Goal: Task Accomplishment & Management: Manage account settings

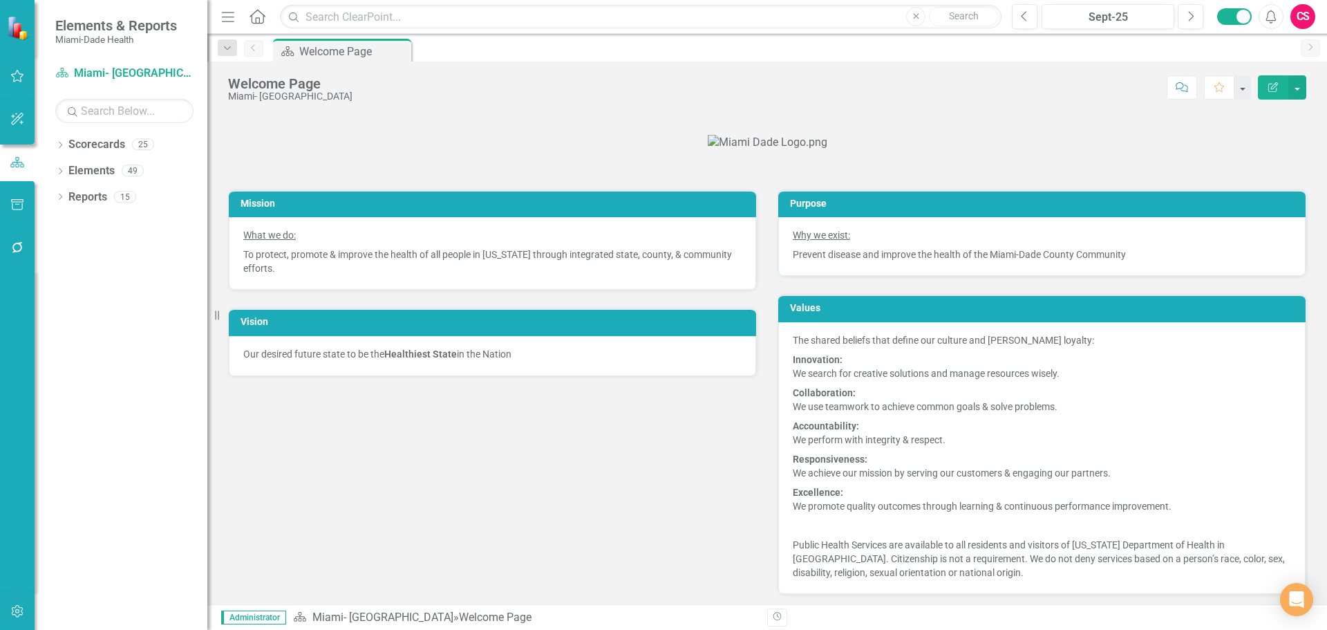
click at [8, 247] on button "button" at bounding box center [17, 248] width 31 height 29
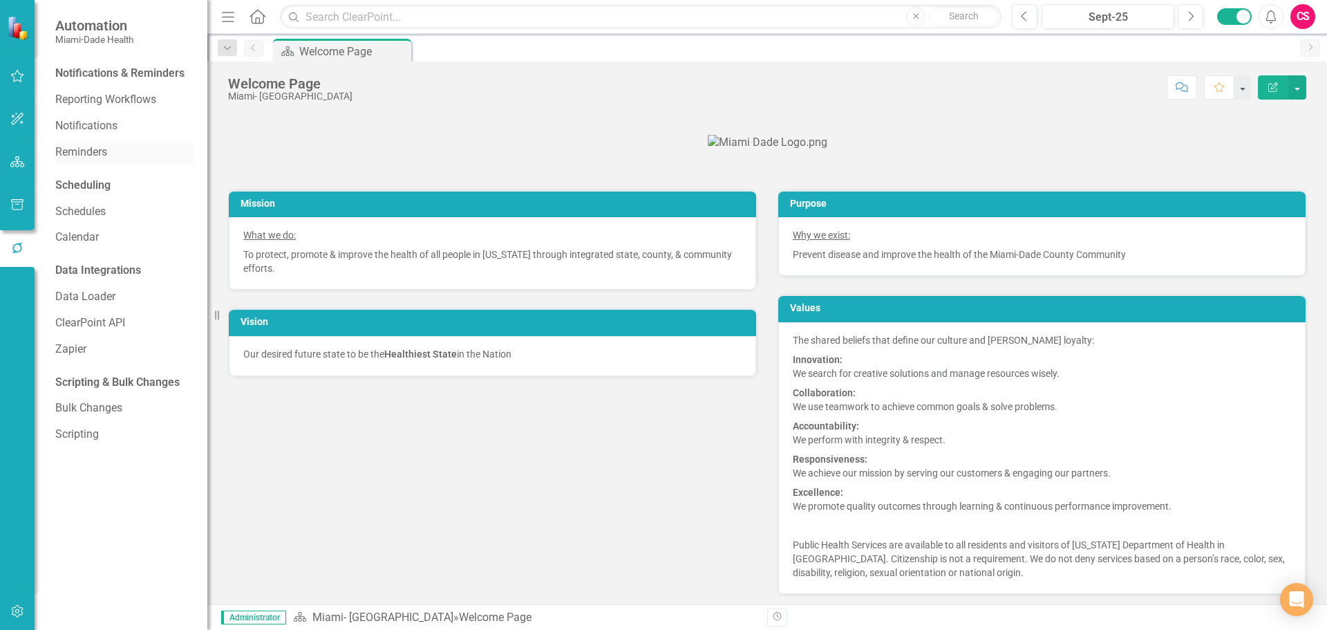
click at [101, 144] on link "Reminders" at bounding box center [124, 152] width 138 height 16
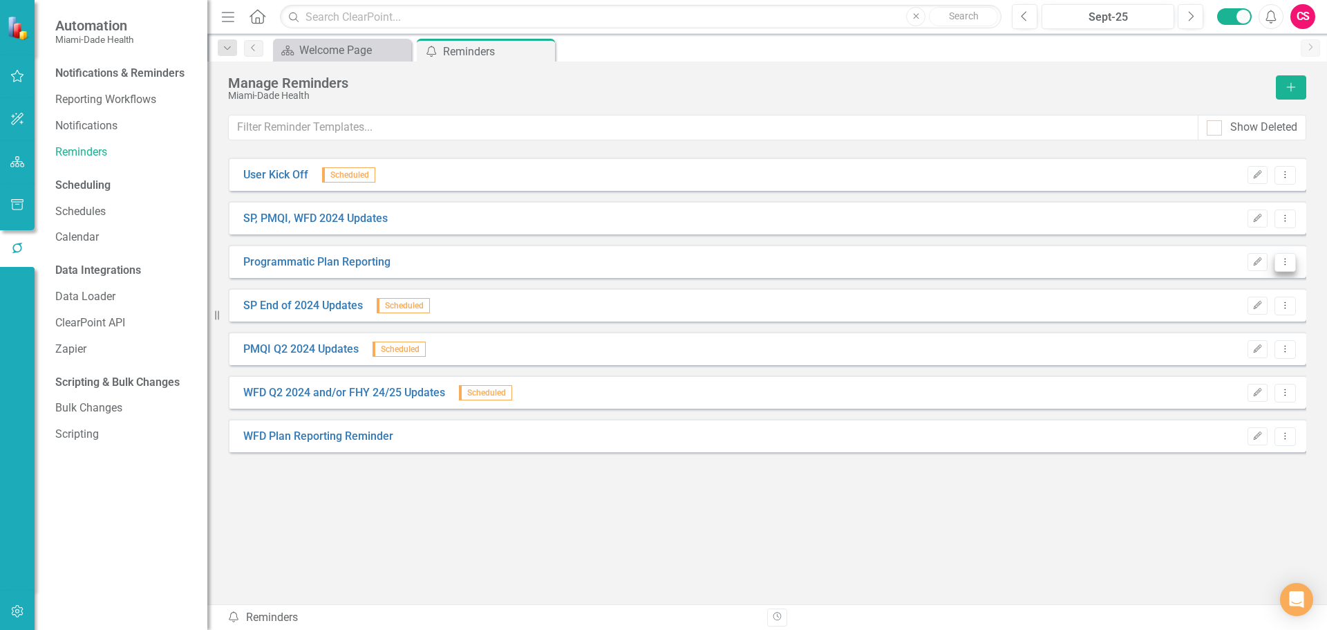
click at [1290, 261] on icon "Dropdown Menu" at bounding box center [1285, 261] width 12 height 9
click at [1227, 301] on link "Send Send Reminder" at bounding box center [1230, 311] width 129 height 26
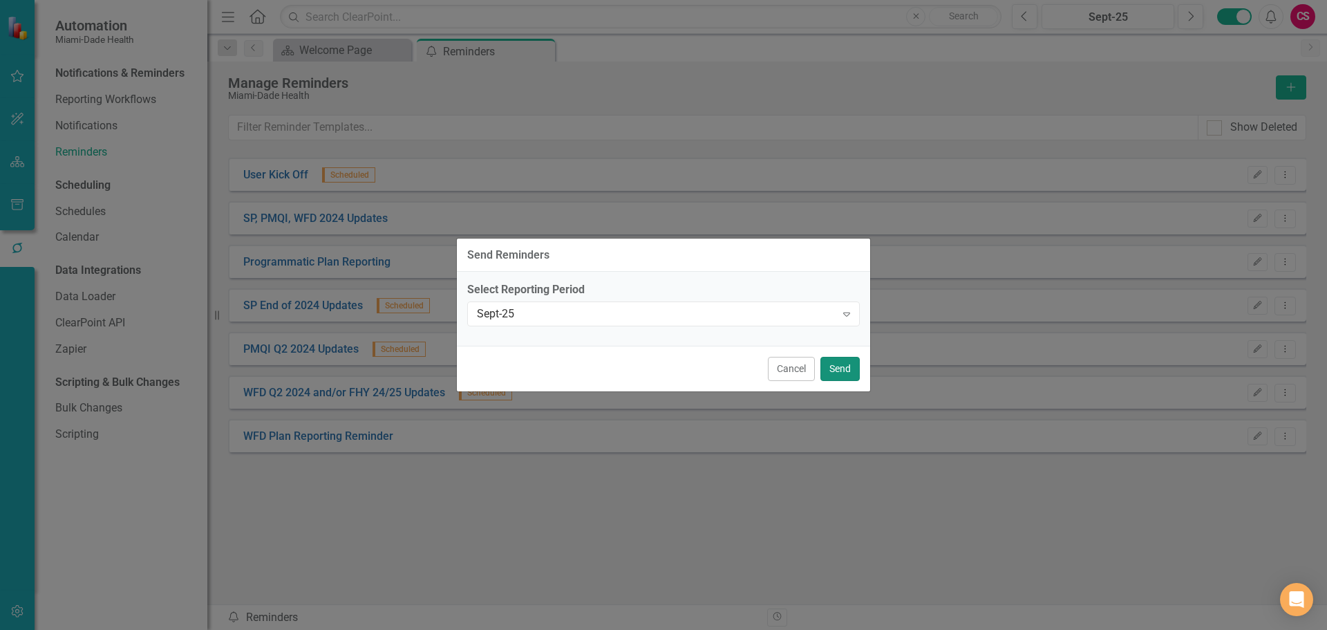
click at [858, 376] on button "Send" at bounding box center [839, 369] width 39 height 24
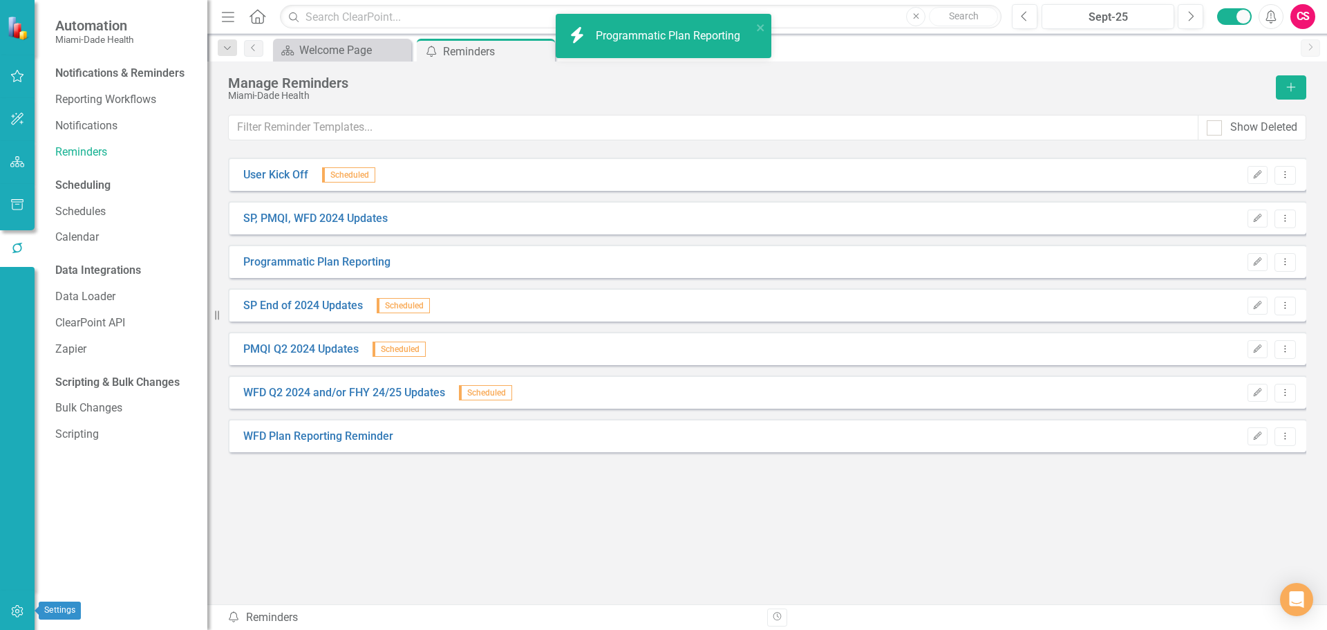
click at [12, 617] on button "button" at bounding box center [17, 611] width 31 height 29
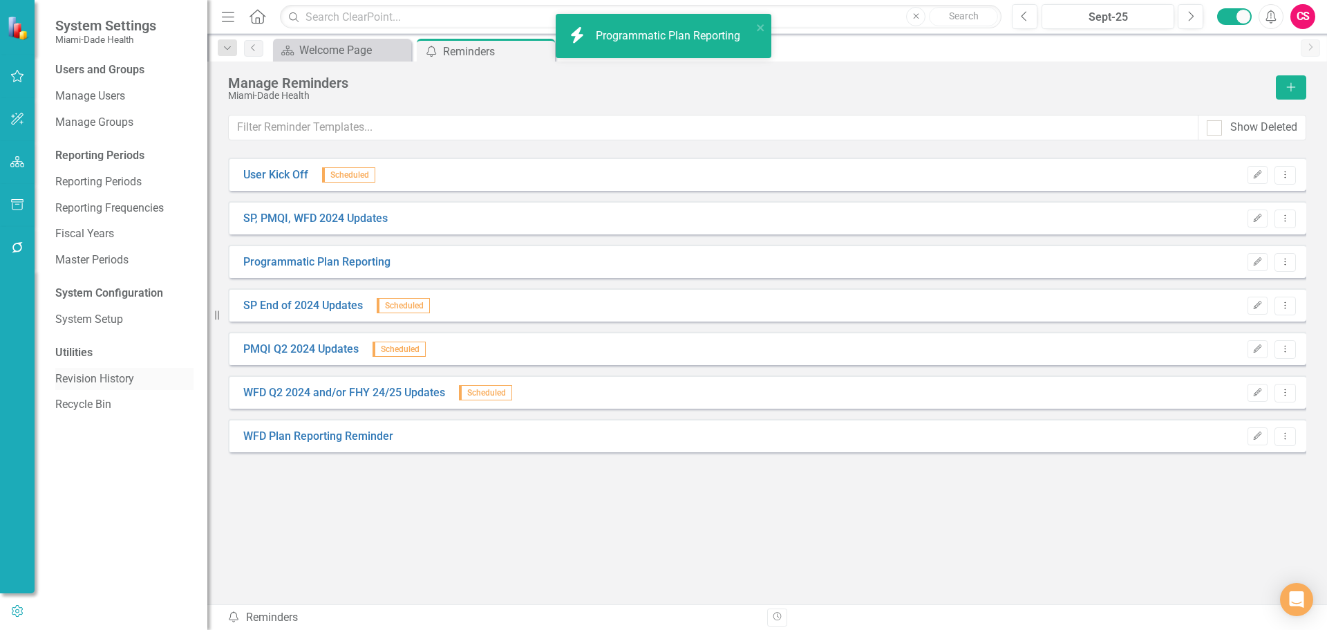
click at [125, 368] on div "Revision History" at bounding box center [124, 379] width 138 height 23
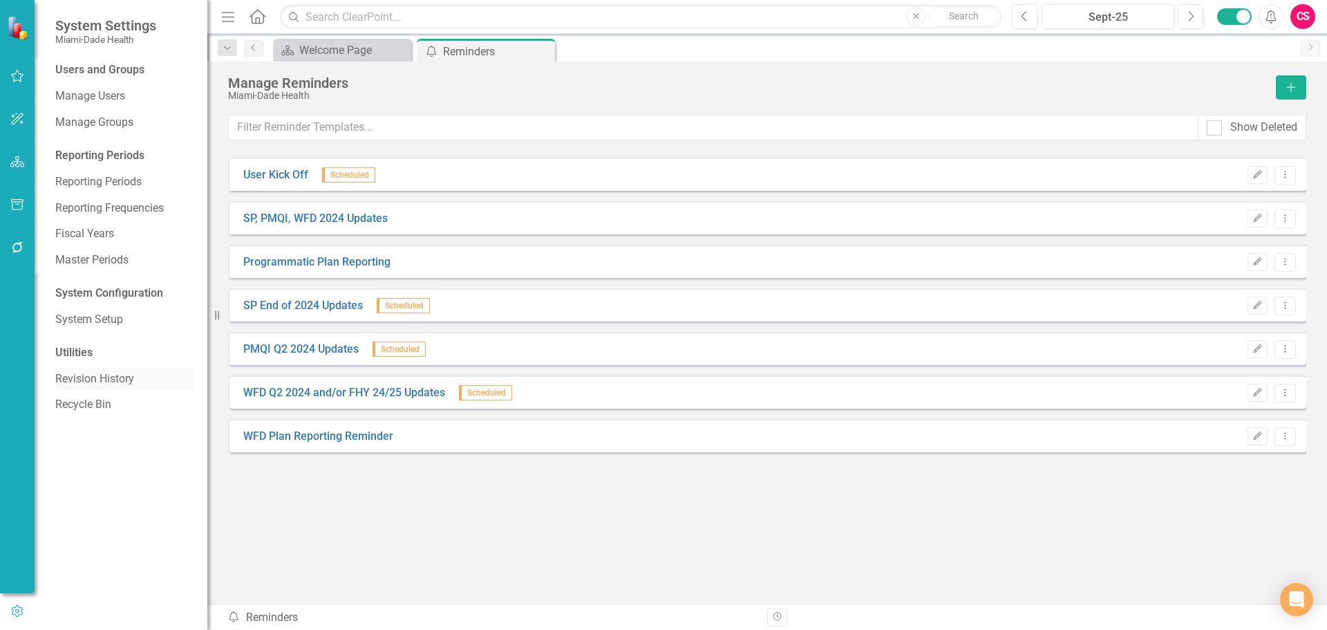
click at [106, 383] on link "Revision History" at bounding box center [124, 379] width 138 height 16
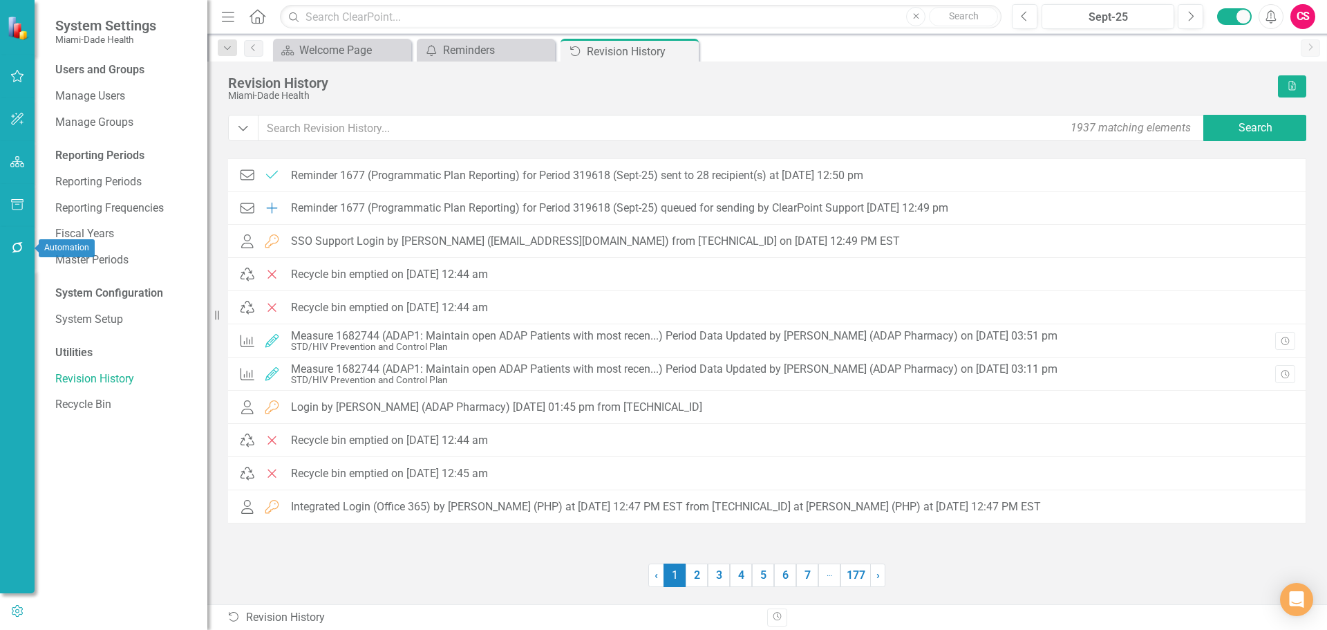
click at [24, 246] on icon "button" at bounding box center [17, 247] width 15 height 11
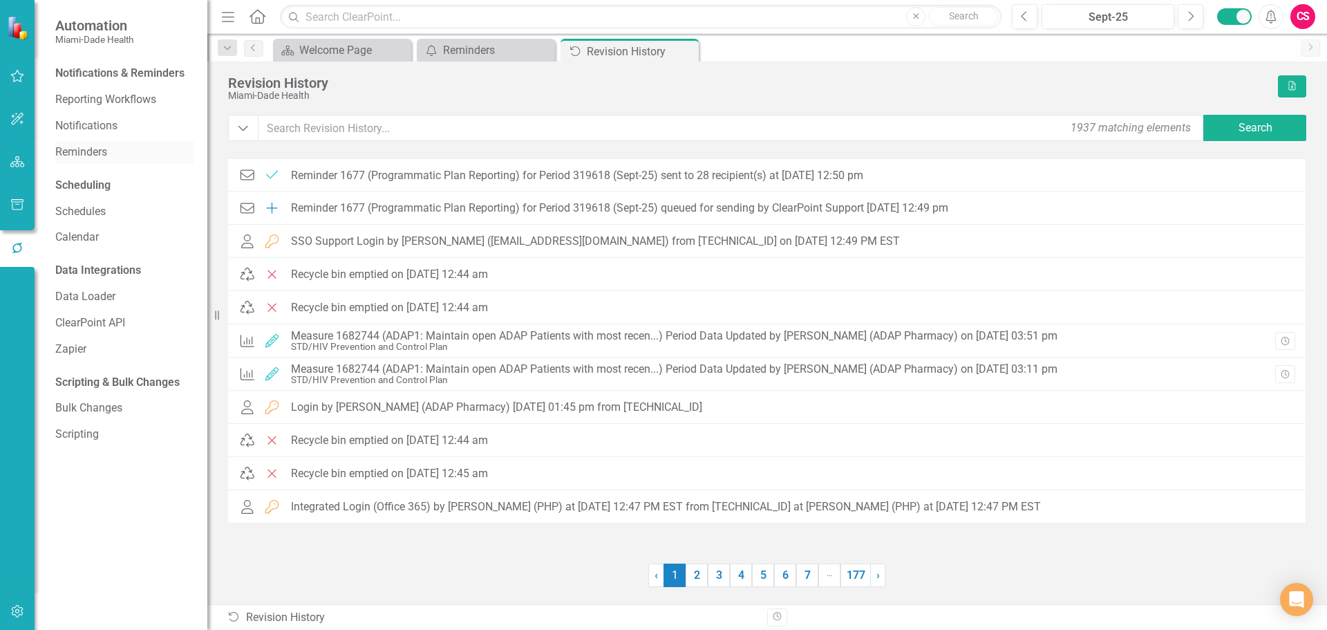
click at [97, 153] on link "Reminders" at bounding box center [124, 152] width 138 height 16
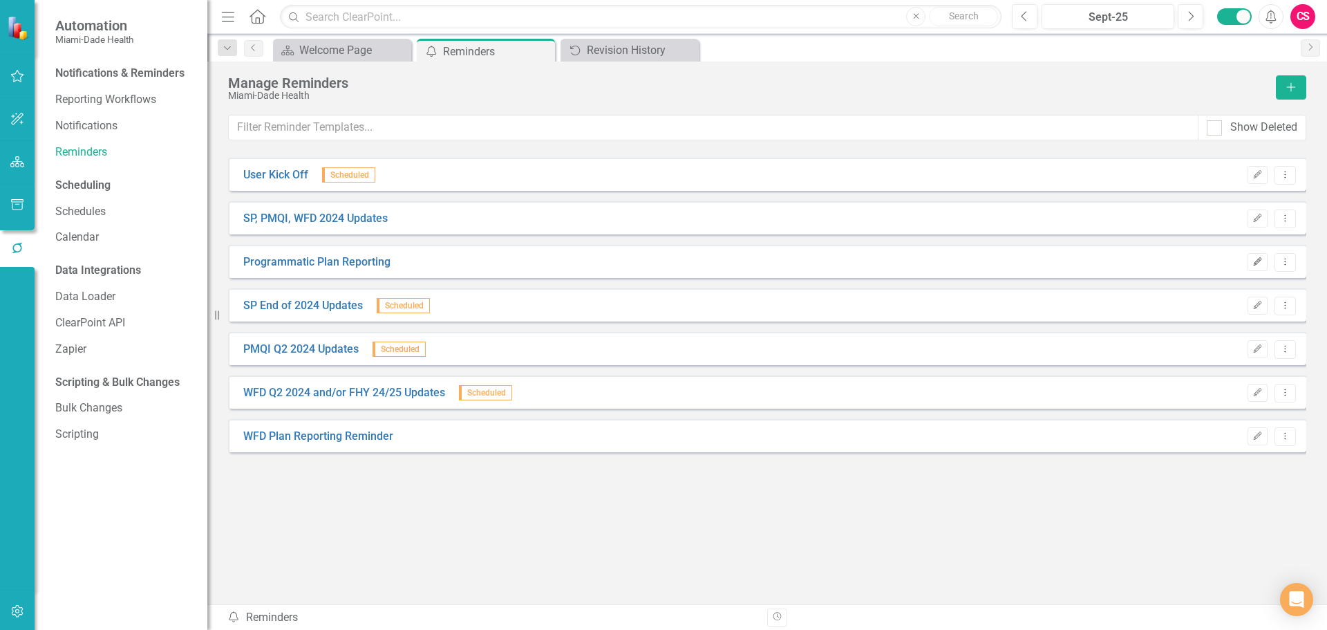
click at [1261, 260] on icon "Edit" at bounding box center [1257, 262] width 10 height 8
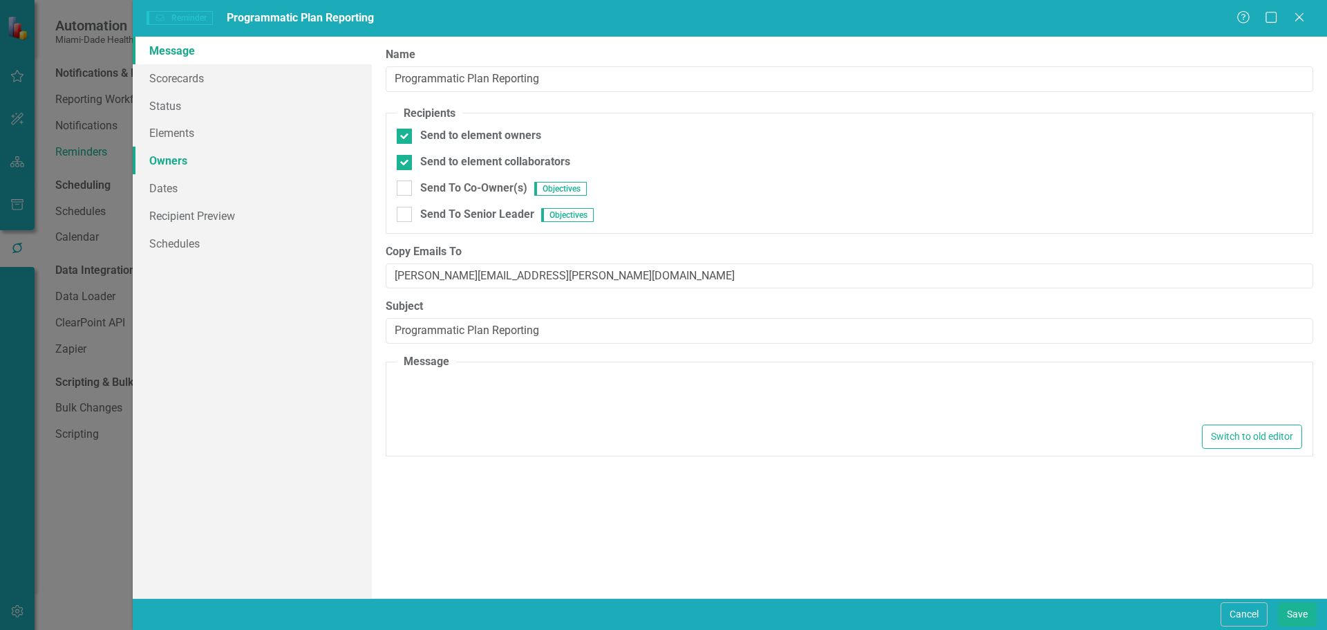
click at [193, 167] on link "Owners" at bounding box center [252, 160] width 239 height 28
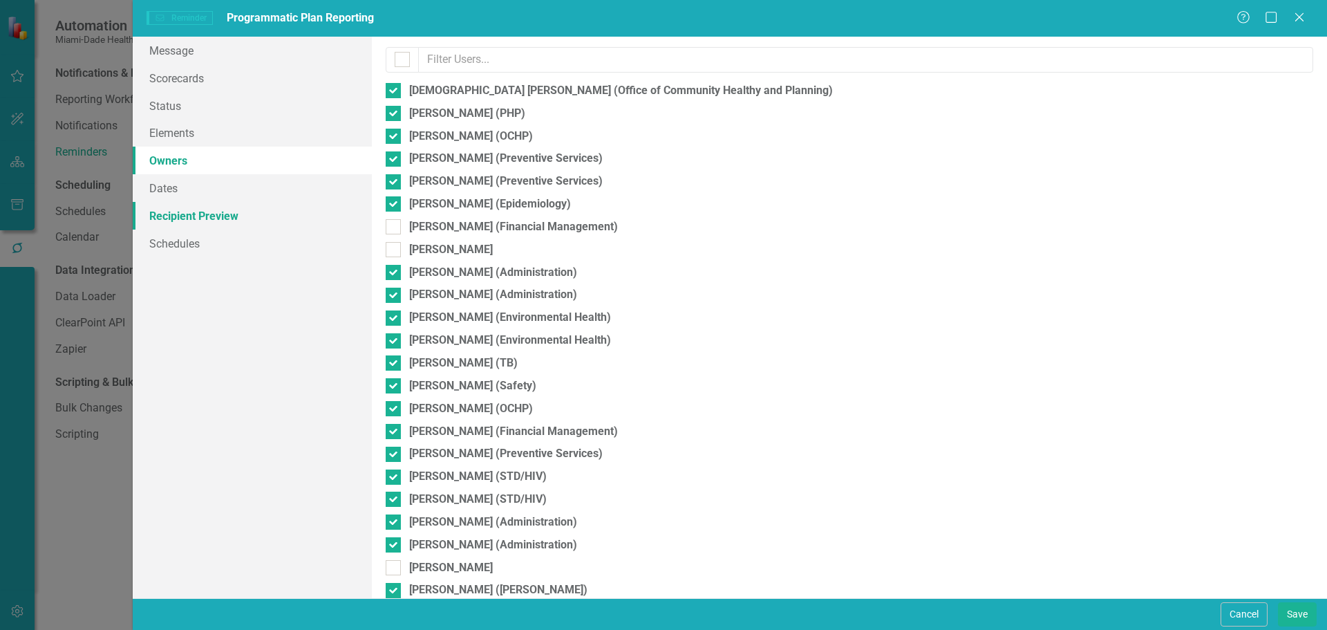
click at [191, 227] on link "Recipient Preview" at bounding box center [252, 216] width 239 height 28
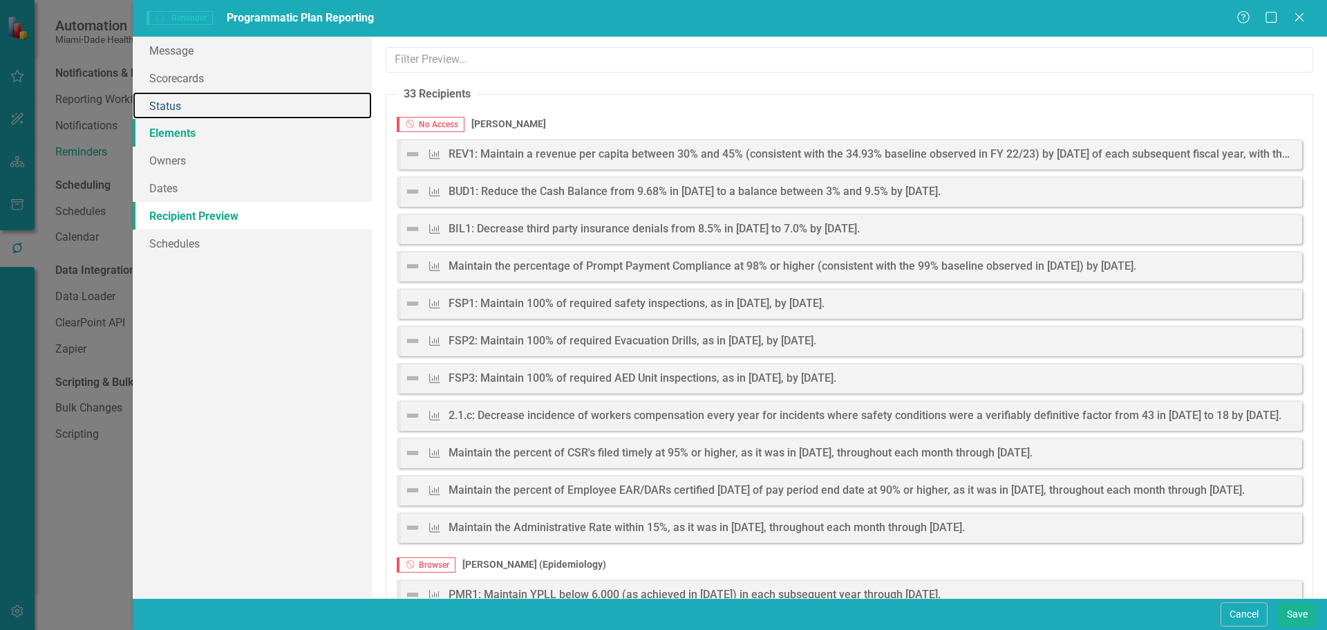
click at [227, 104] on link "Status" at bounding box center [252, 106] width 239 height 28
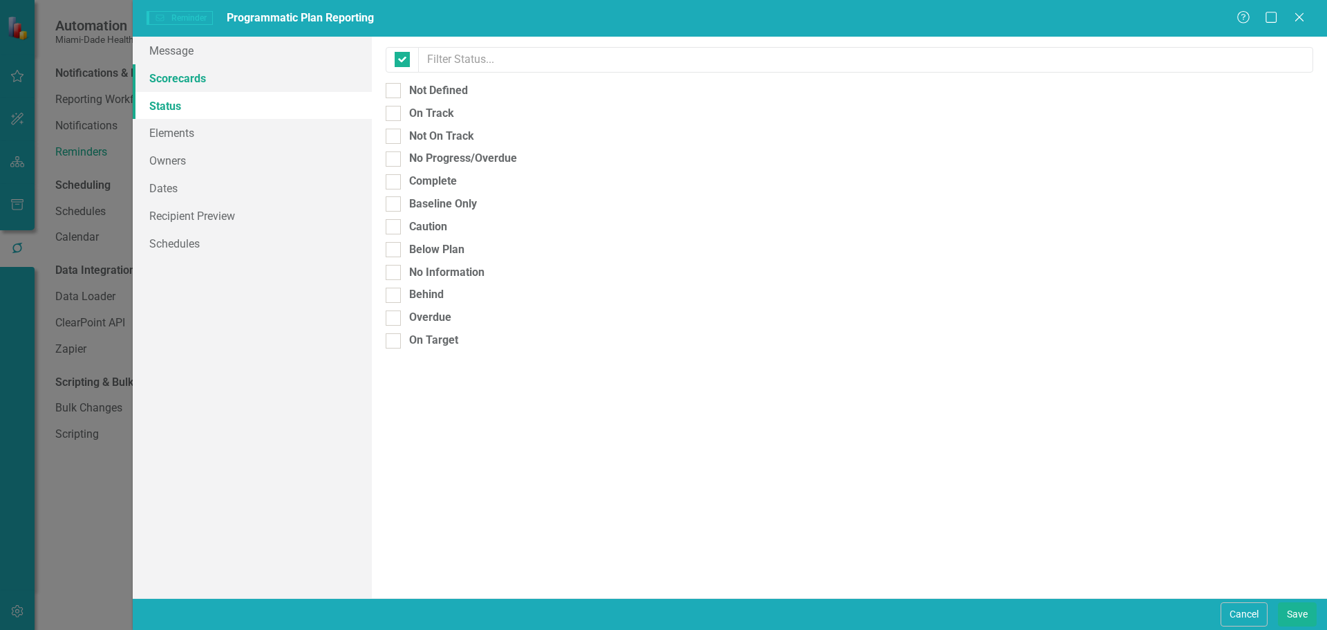
click at [234, 69] on link "Scorecards" at bounding box center [252, 78] width 239 height 28
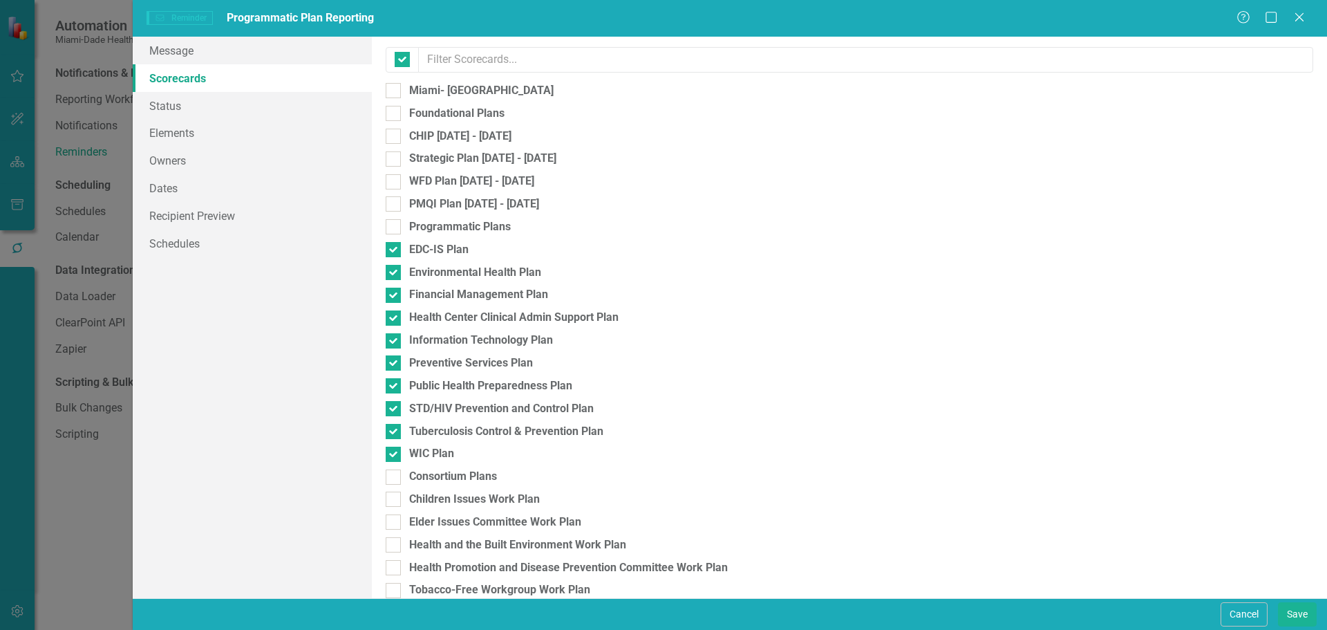
checkbox input "false"
click at [207, 131] on link "Elements" at bounding box center [252, 133] width 239 height 28
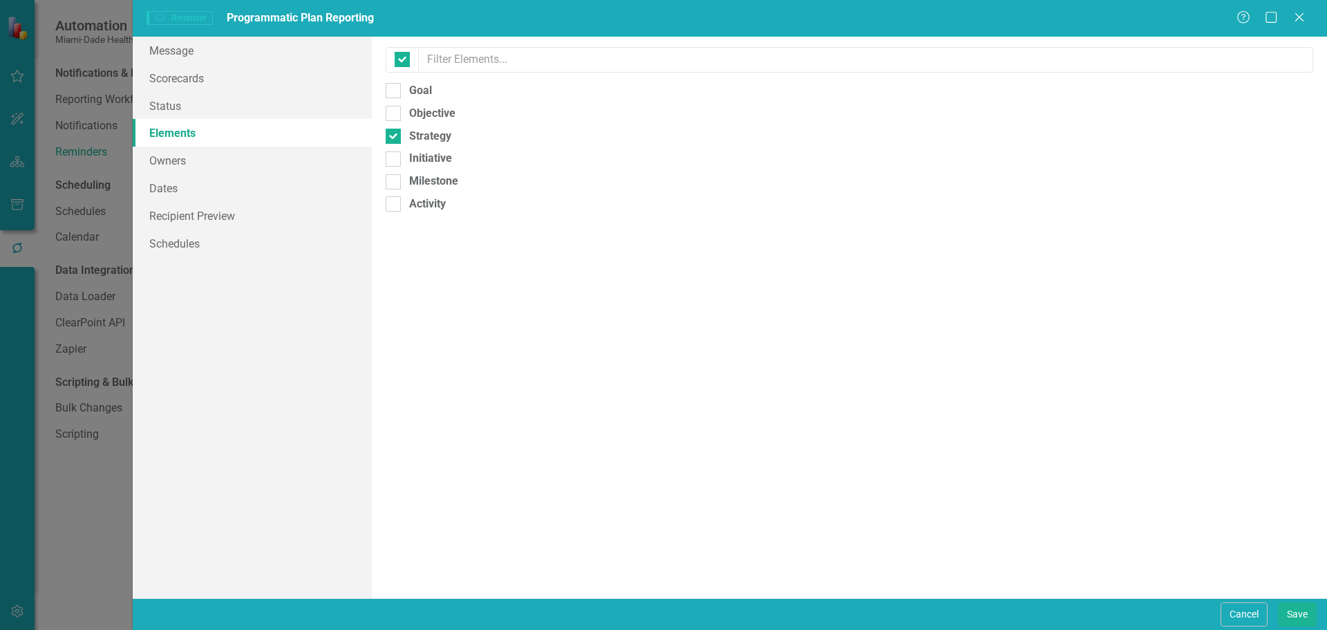
checkbox input "false"
click at [251, 210] on link "Recipient Preview" at bounding box center [252, 216] width 239 height 28
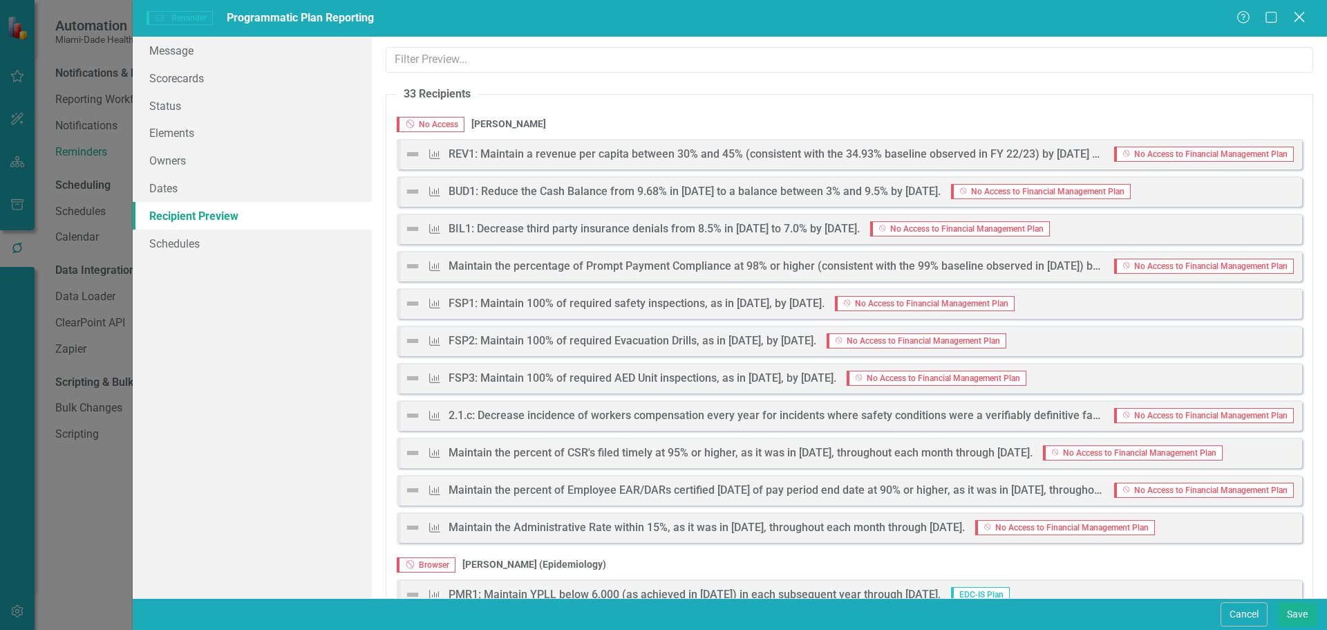
click at [1300, 21] on icon "Close" at bounding box center [1298, 16] width 17 height 13
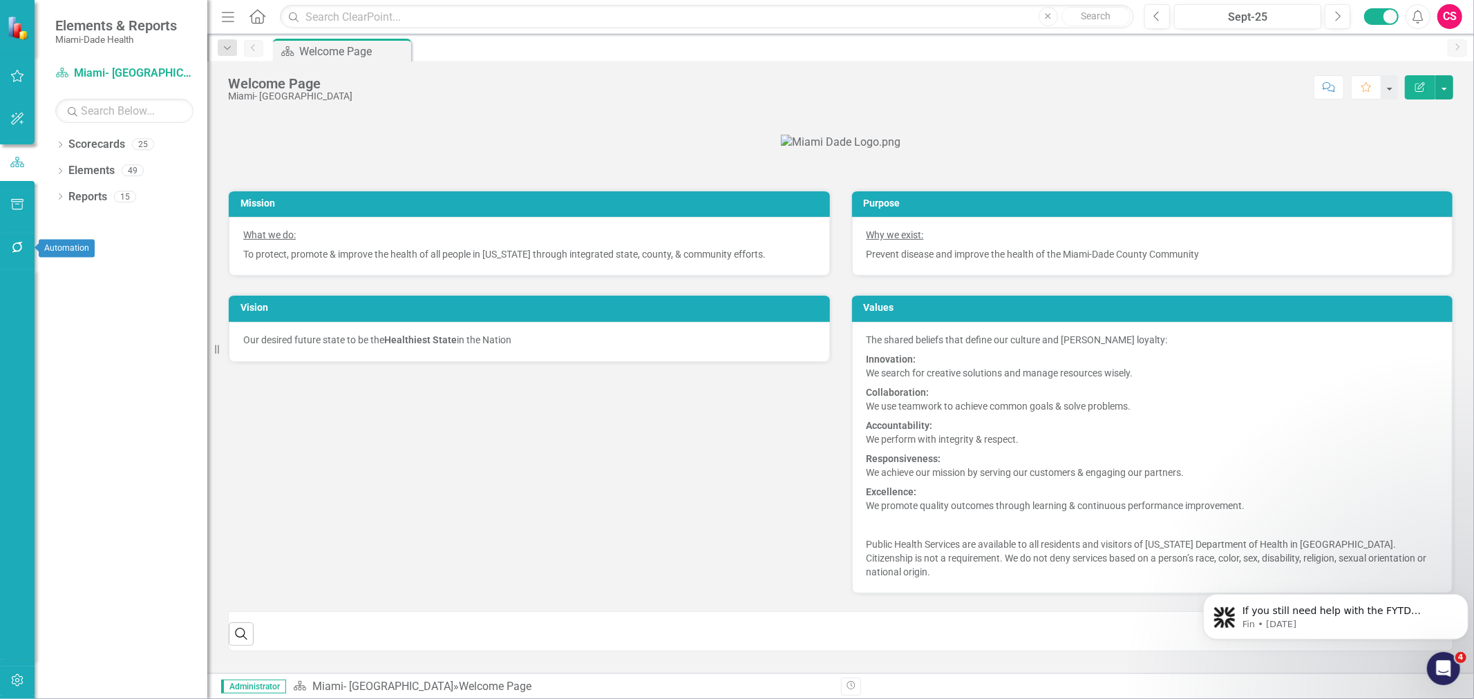
click at [14, 253] on button "button" at bounding box center [17, 248] width 31 height 29
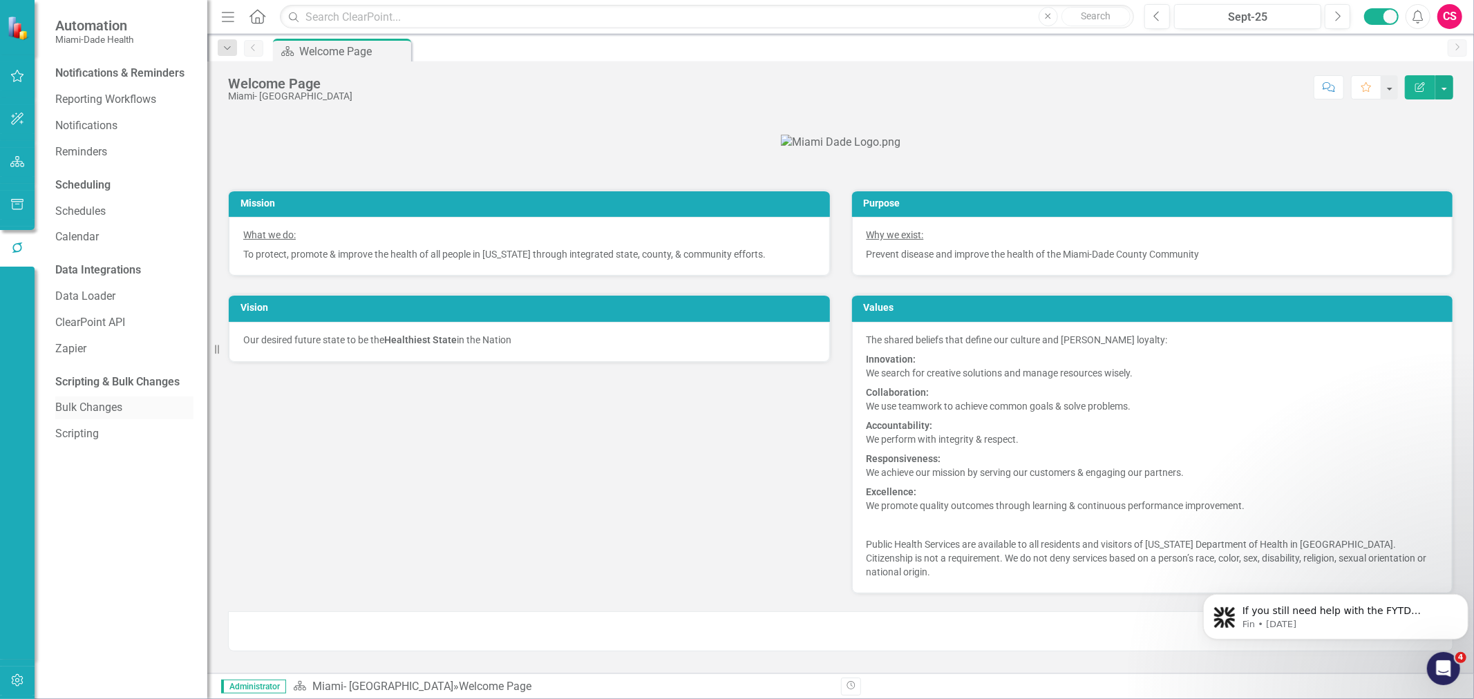
click at [106, 401] on link "Bulk Changes" at bounding box center [124, 408] width 138 height 16
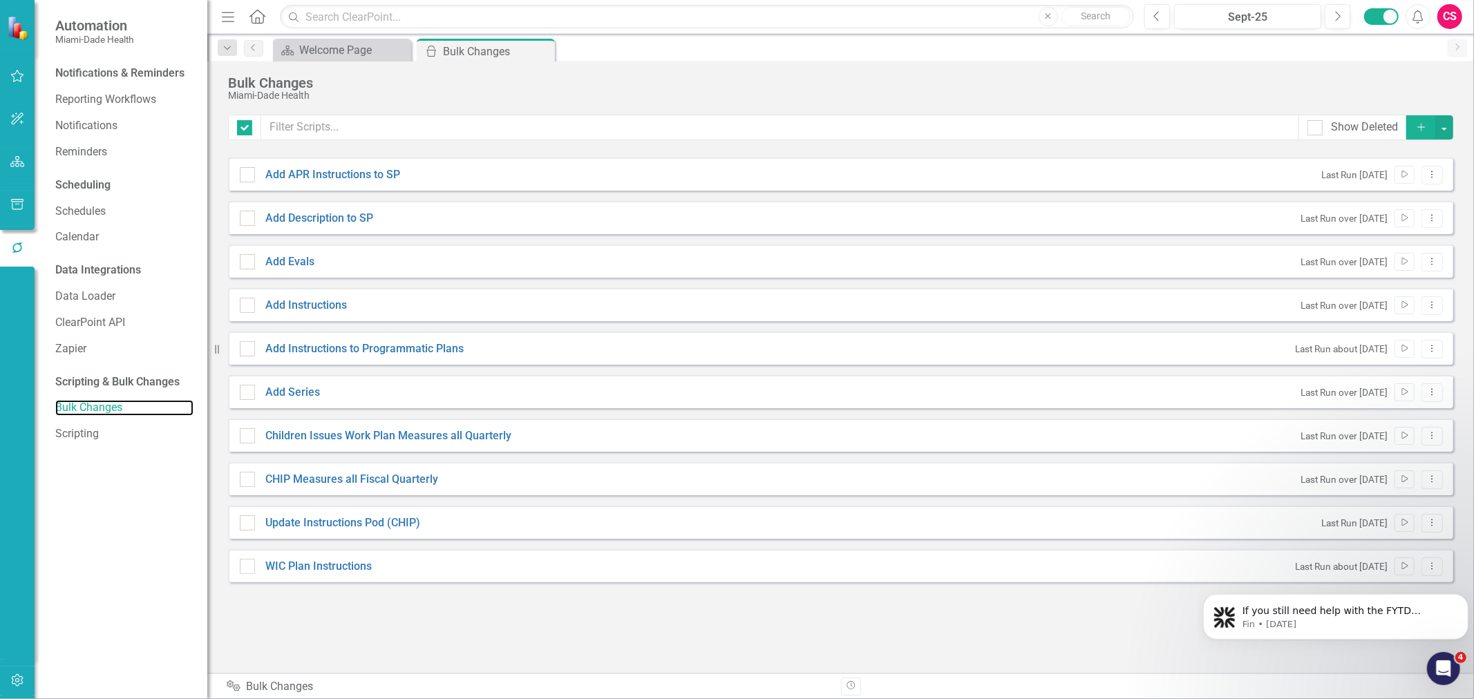
checkbox input "false"
click at [0, 218] on div at bounding box center [17, 205] width 35 height 29
click at [8, 212] on button "button" at bounding box center [17, 205] width 31 height 29
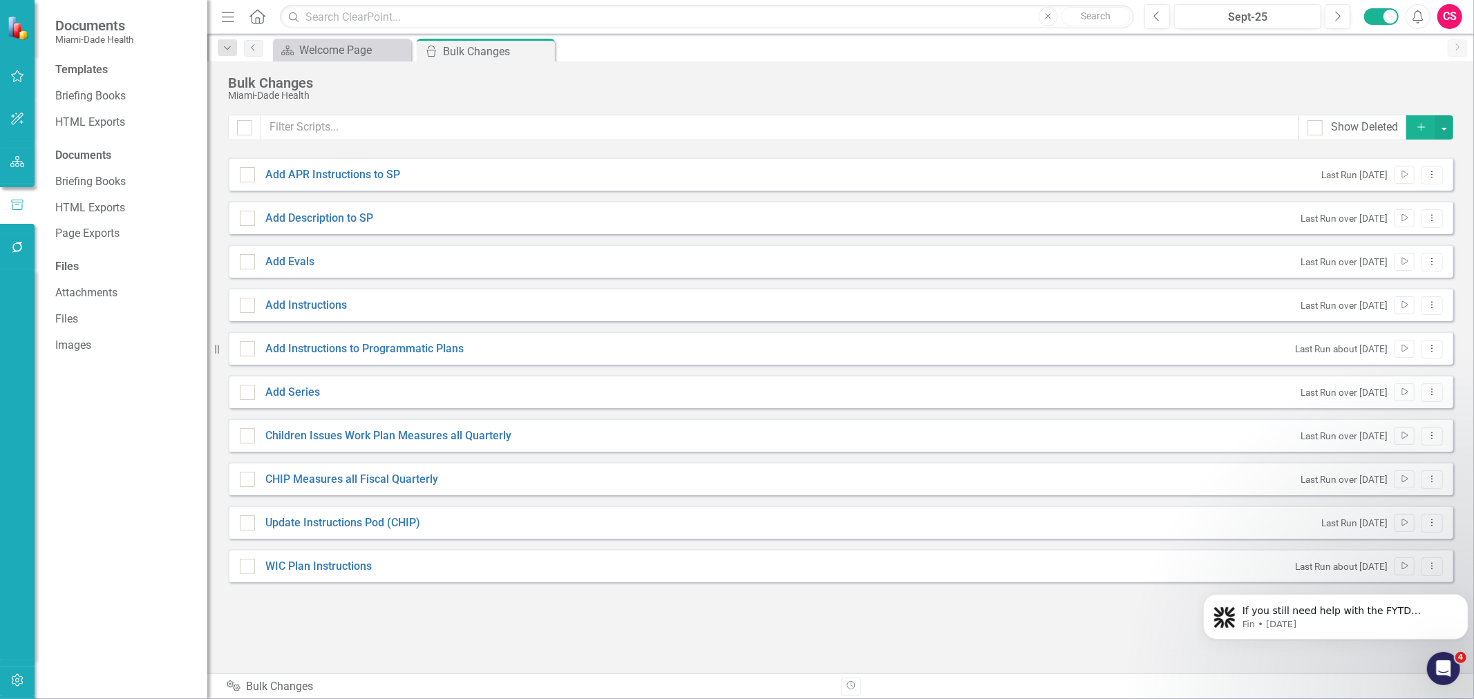
click at [18, 258] on button "button" at bounding box center [17, 248] width 31 height 29
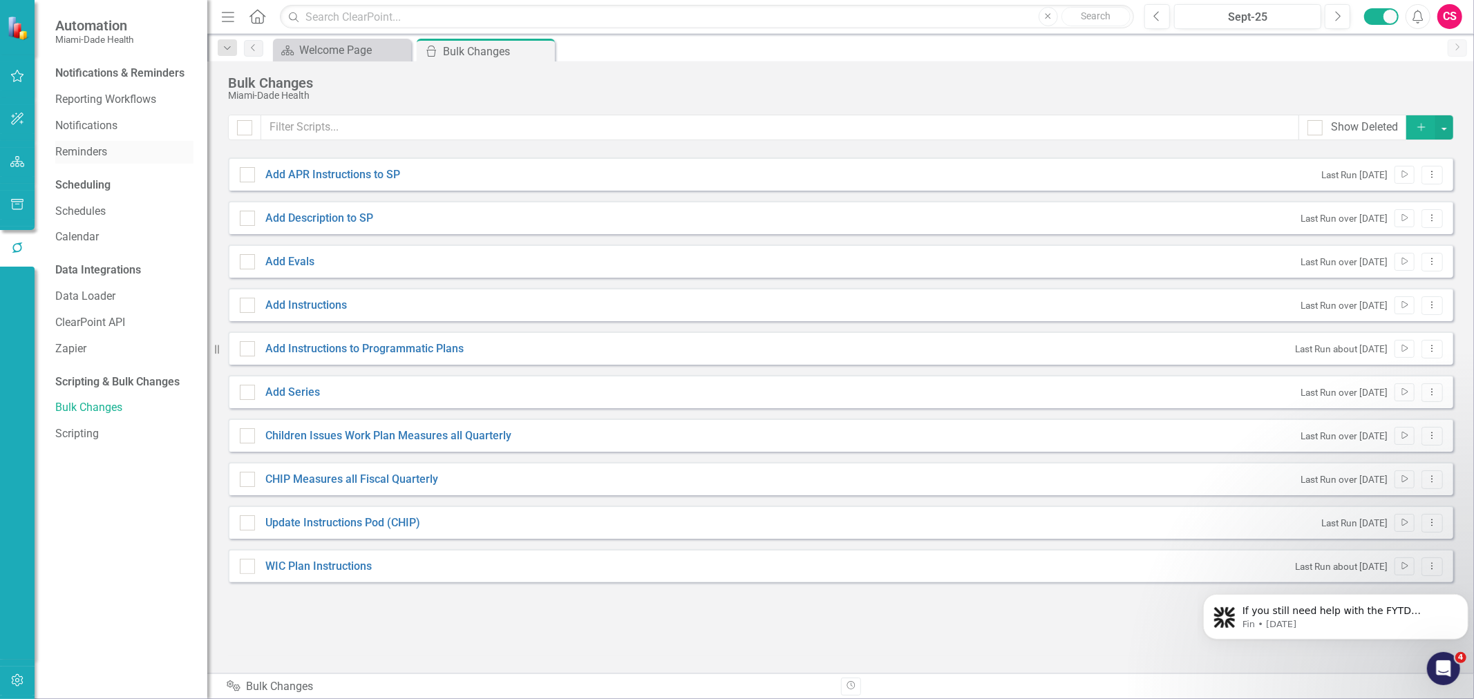
click at [87, 147] on link "Reminders" at bounding box center [124, 152] width 138 height 16
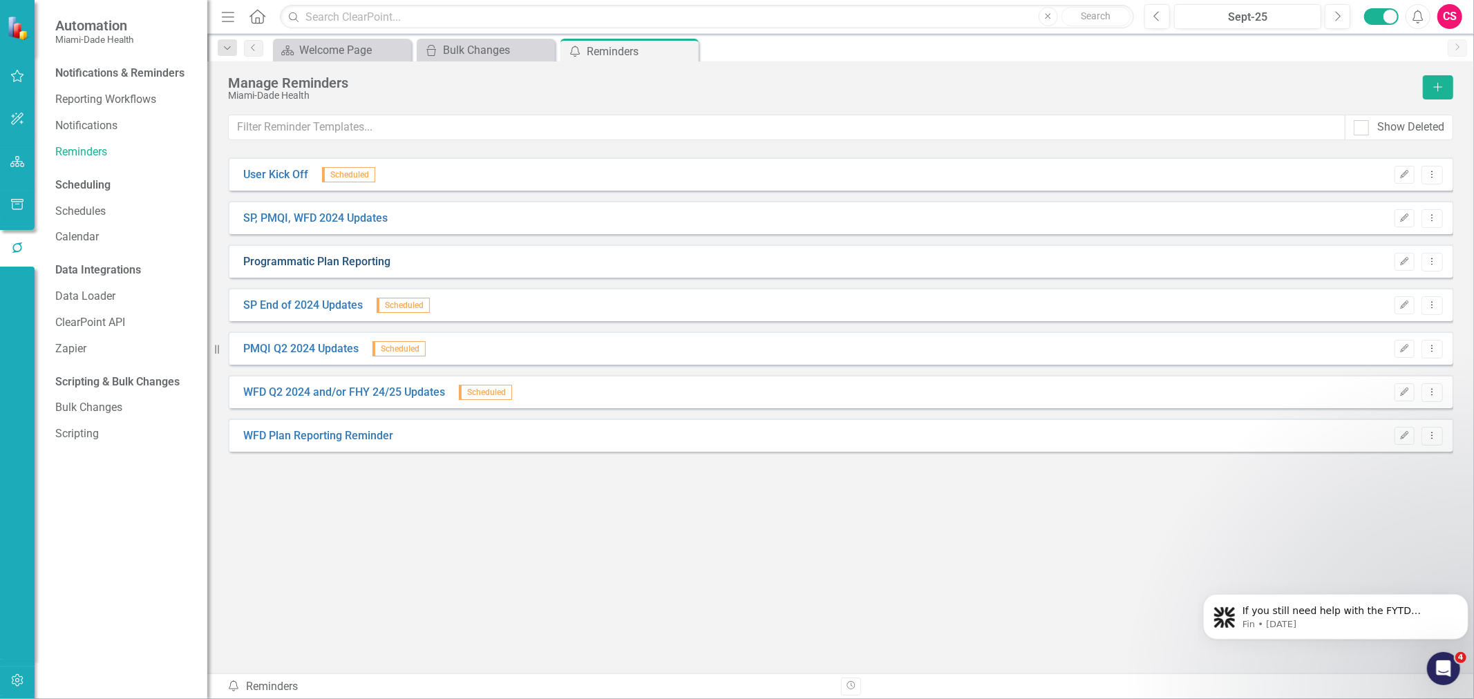
click at [377, 263] on link "Programmatic Plan Reporting" at bounding box center [316, 262] width 147 height 16
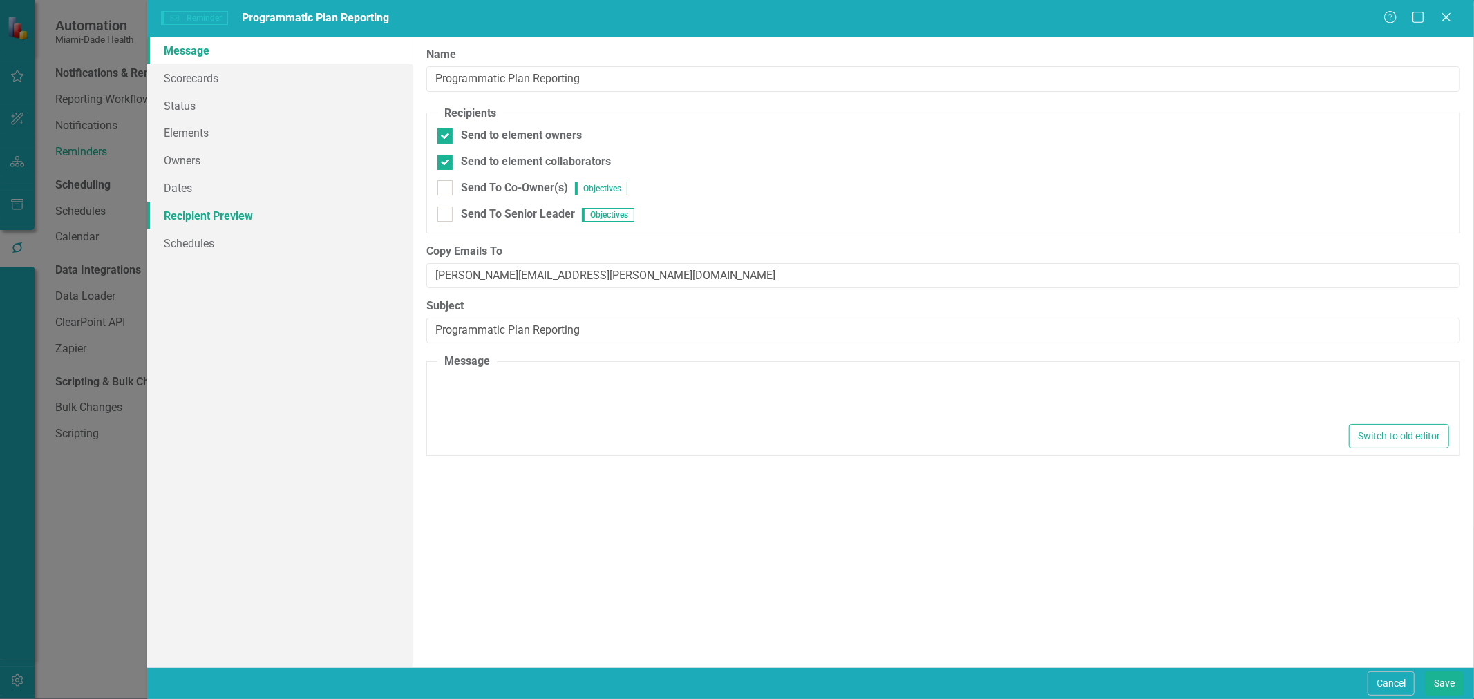
click at [240, 217] on link "Recipient Preview" at bounding box center [279, 216] width 265 height 28
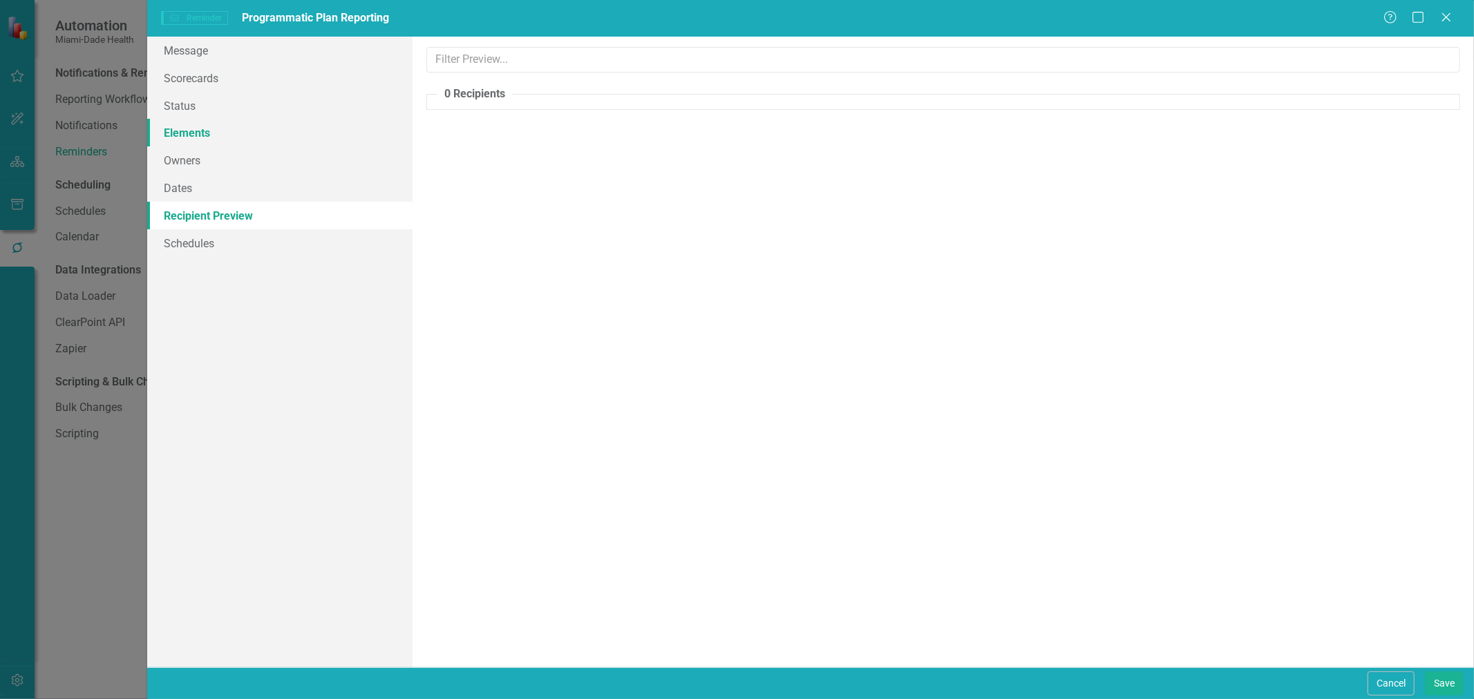
click at [253, 135] on link "Elements" at bounding box center [279, 133] width 265 height 28
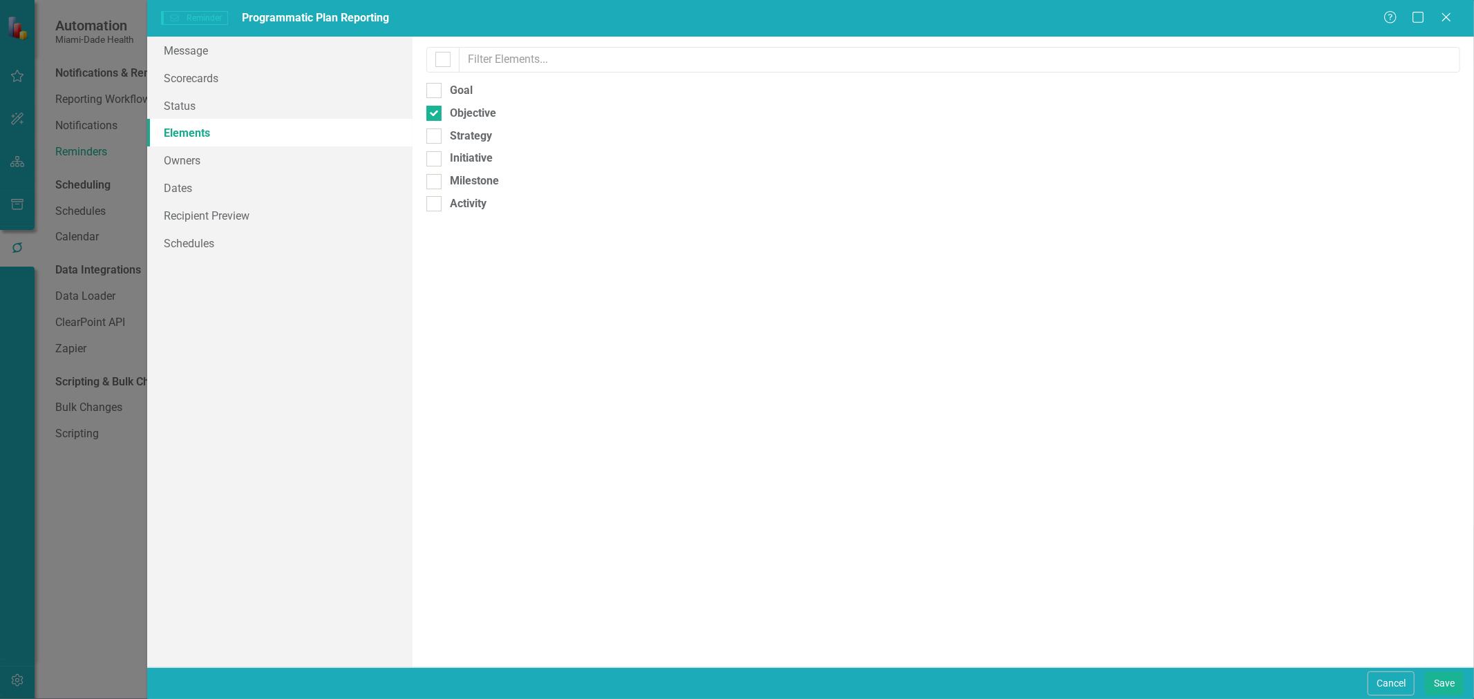
click at [445, 125] on div "Select which element types to include in the reminders. Leave blank to include …" at bounding box center [943, 352] width 1061 height 631
click at [437, 130] on div "Strategy" at bounding box center [943, 137] width 1034 height 16
click at [435, 130] on input "Strategy" at bounding box center [430, 133] width 9 height 9
checkbox input "true"
click at [434, 112] on input "Objective" at bounding box center [430, 110] width 9 height 9
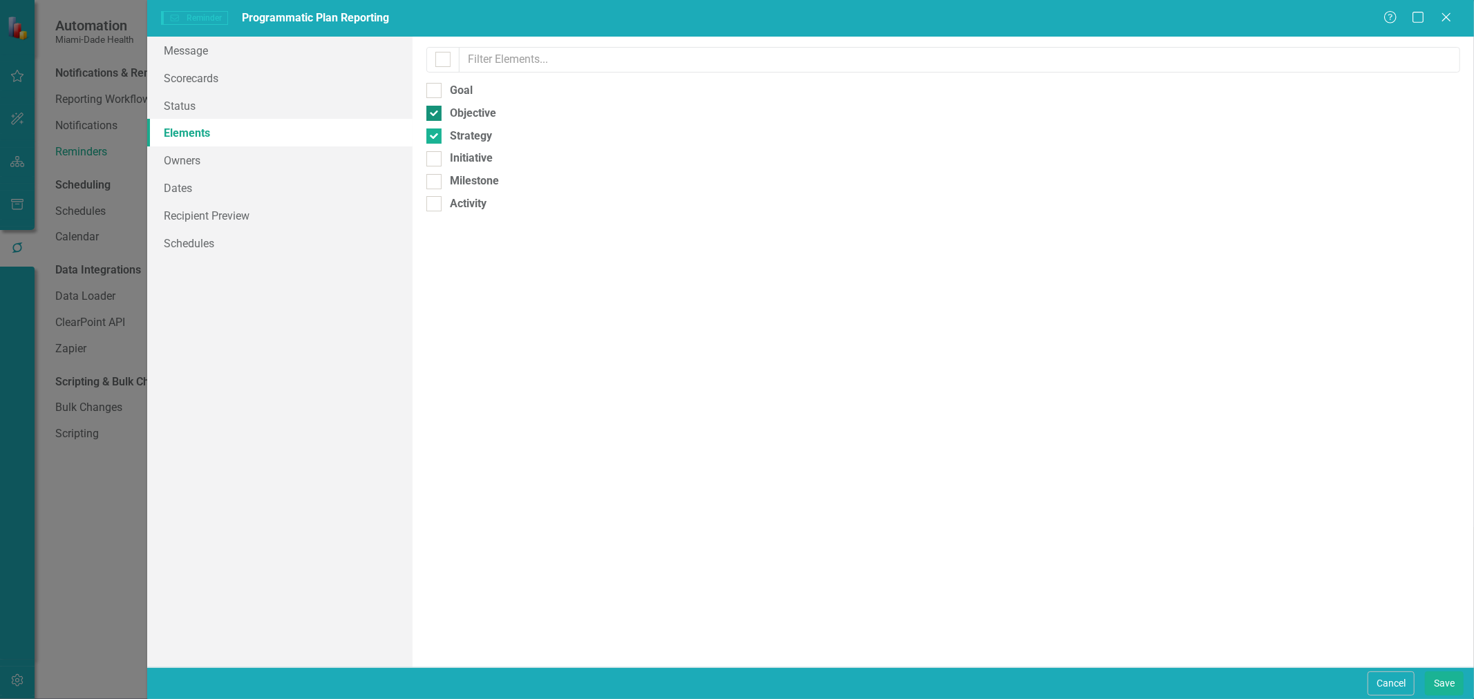
checkbox input "false"
click at [1435, 673] on button "Save" at bounding box center [1444, 684] width 39 height 24
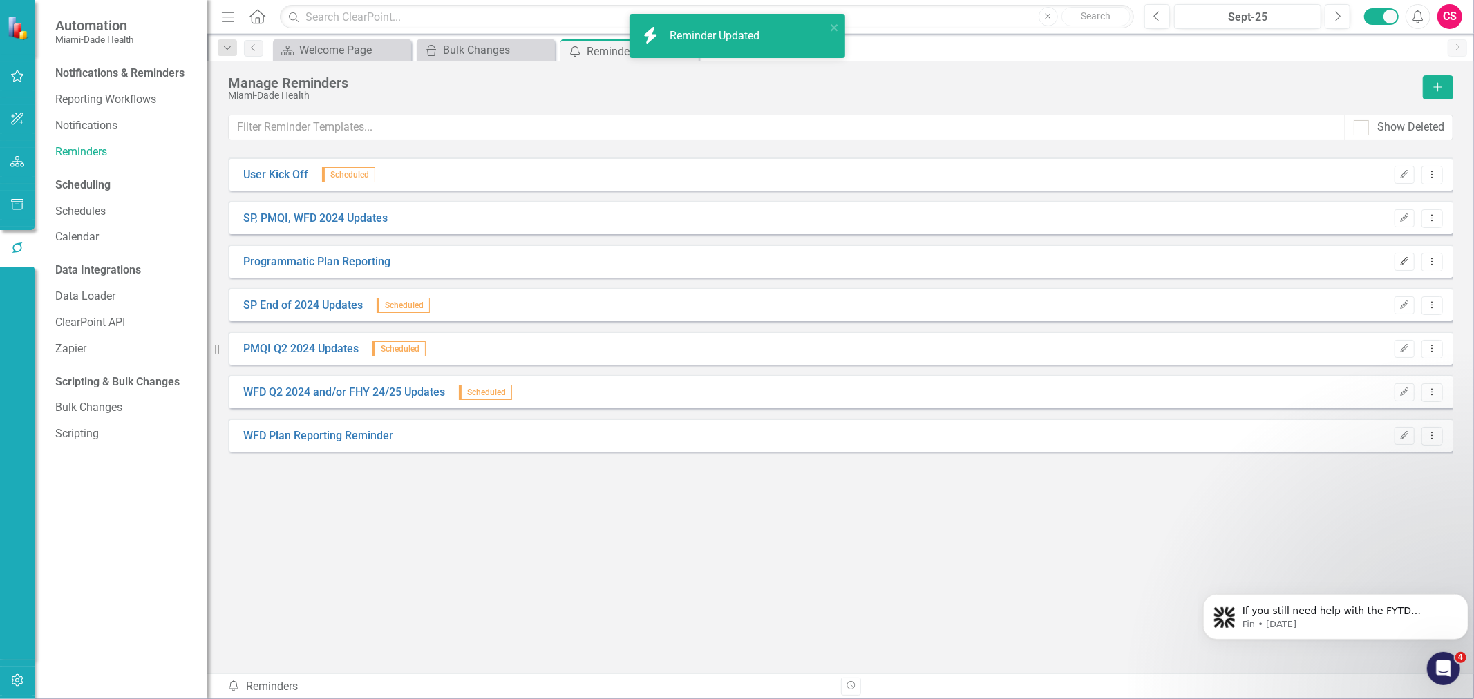
click at [1406, 263] on icon "Edit" at bounding box center [1404, 262] width 10 height 8
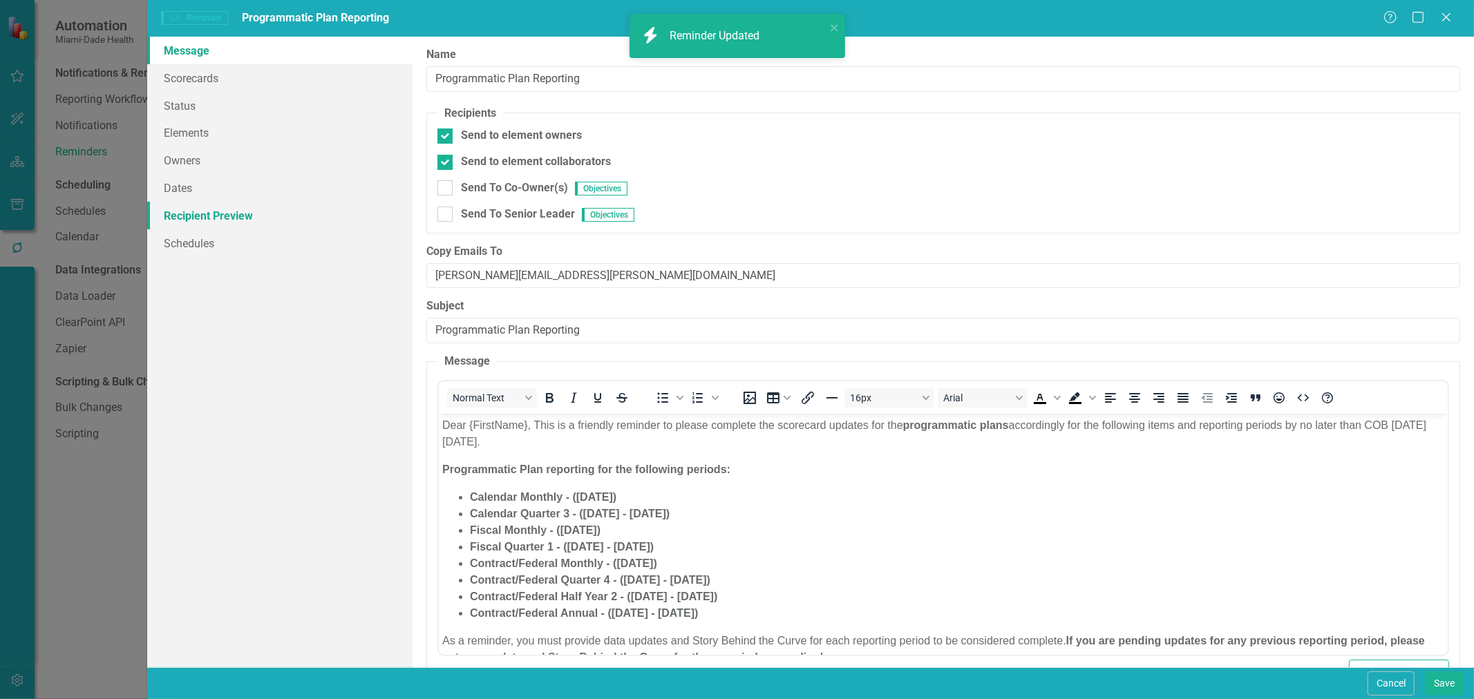
click at [182, 213] on link "Recipient Preview" at bounding box center [279, 216] width 265 height 28
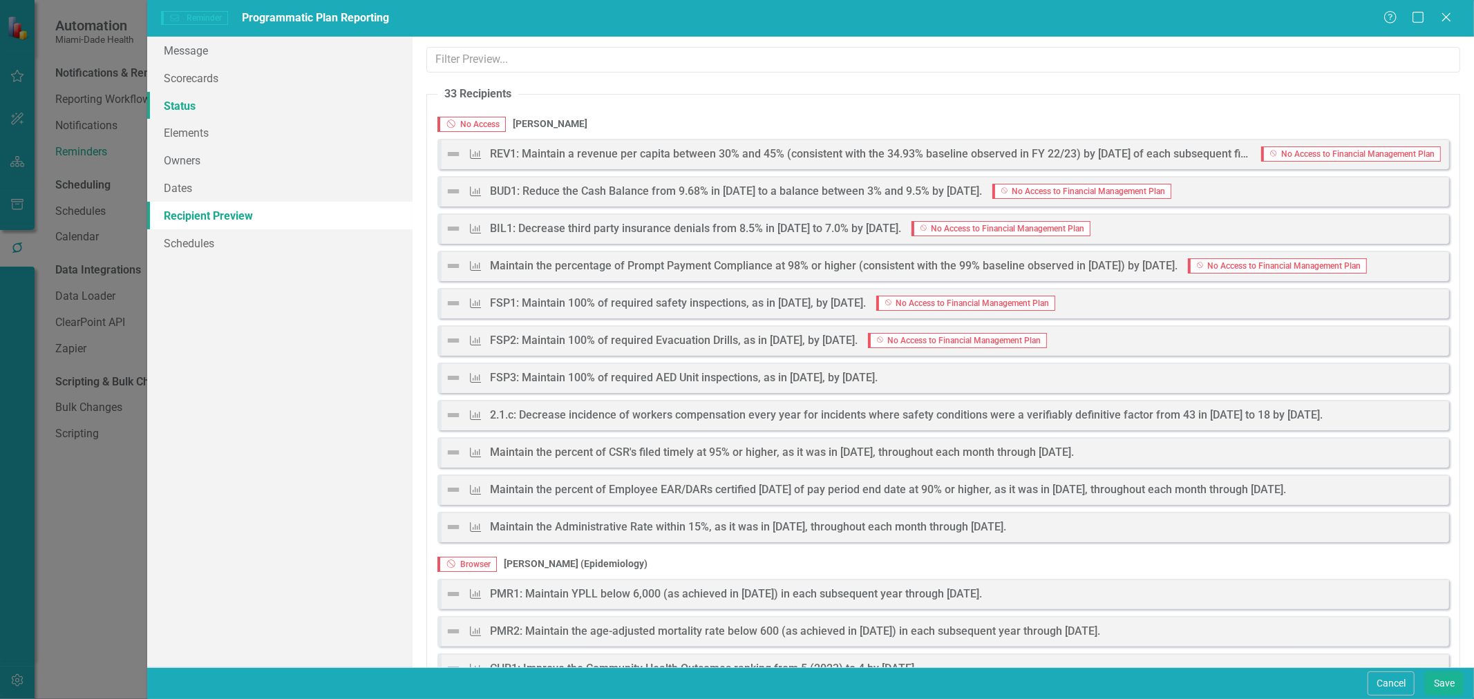
click at [249, 108] on link "Status" at bounding box center [279, 106] width 265 height 28
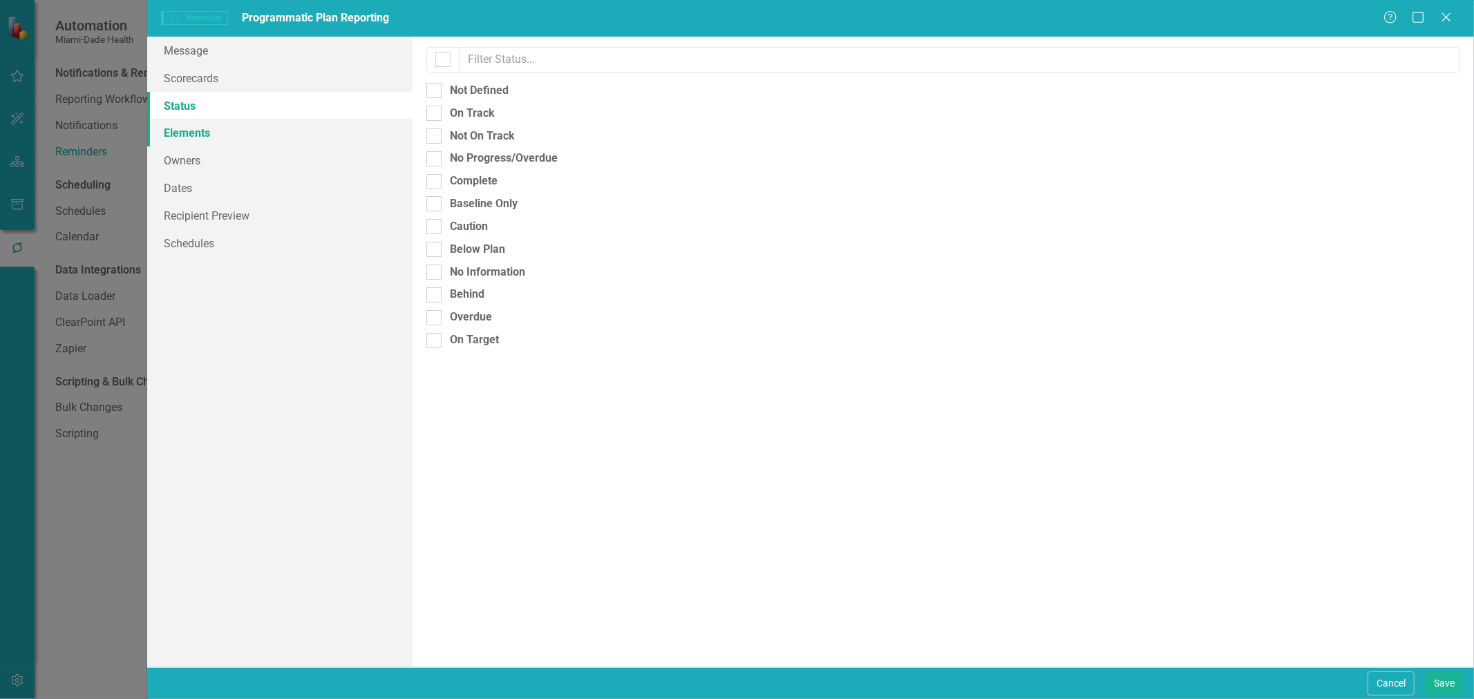
click at [245, 123] on link "Elements" at bounding box center [279, 133] width 265 height 28
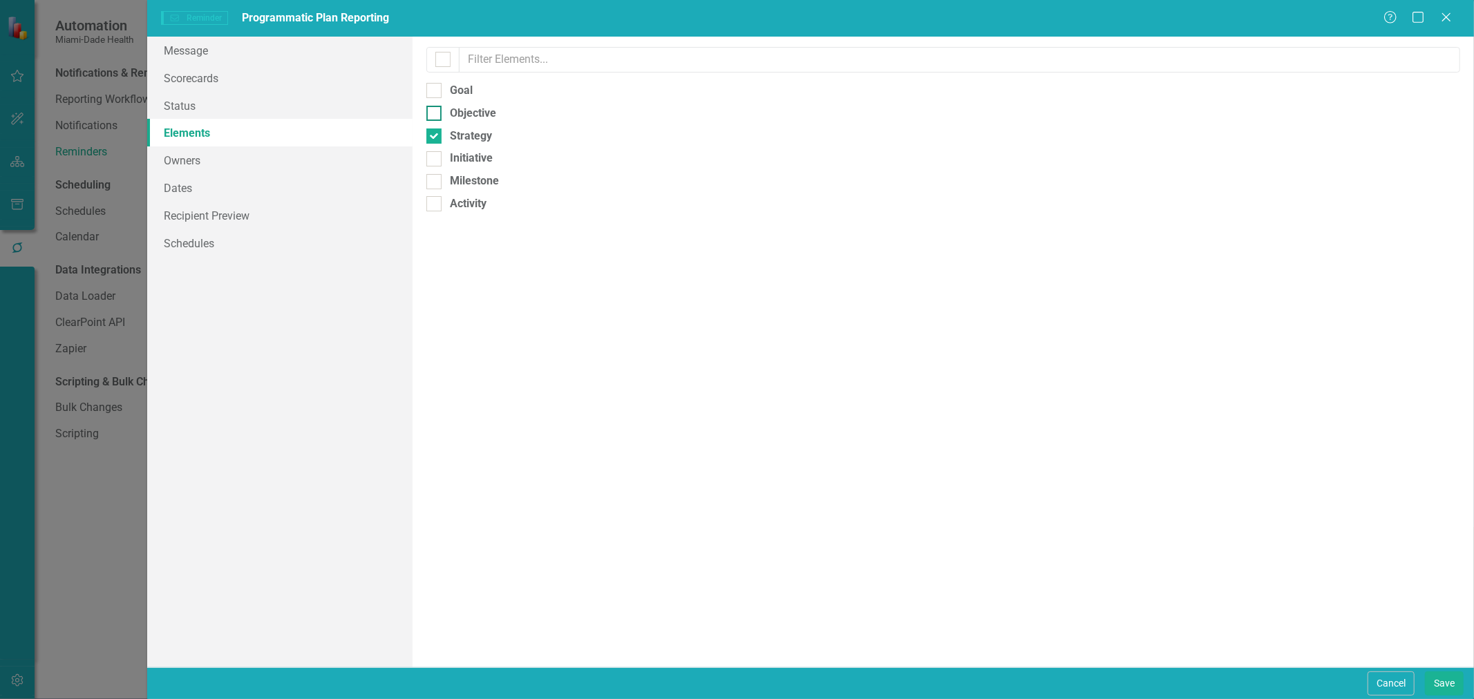
click at [430, 113] on input "Objective" at bounding box center [430, 110] width 9 height 9
checkbox input "true"
click at [1442, 681] on button "Save" at bounding box center [1444, 684] width 39 height 24
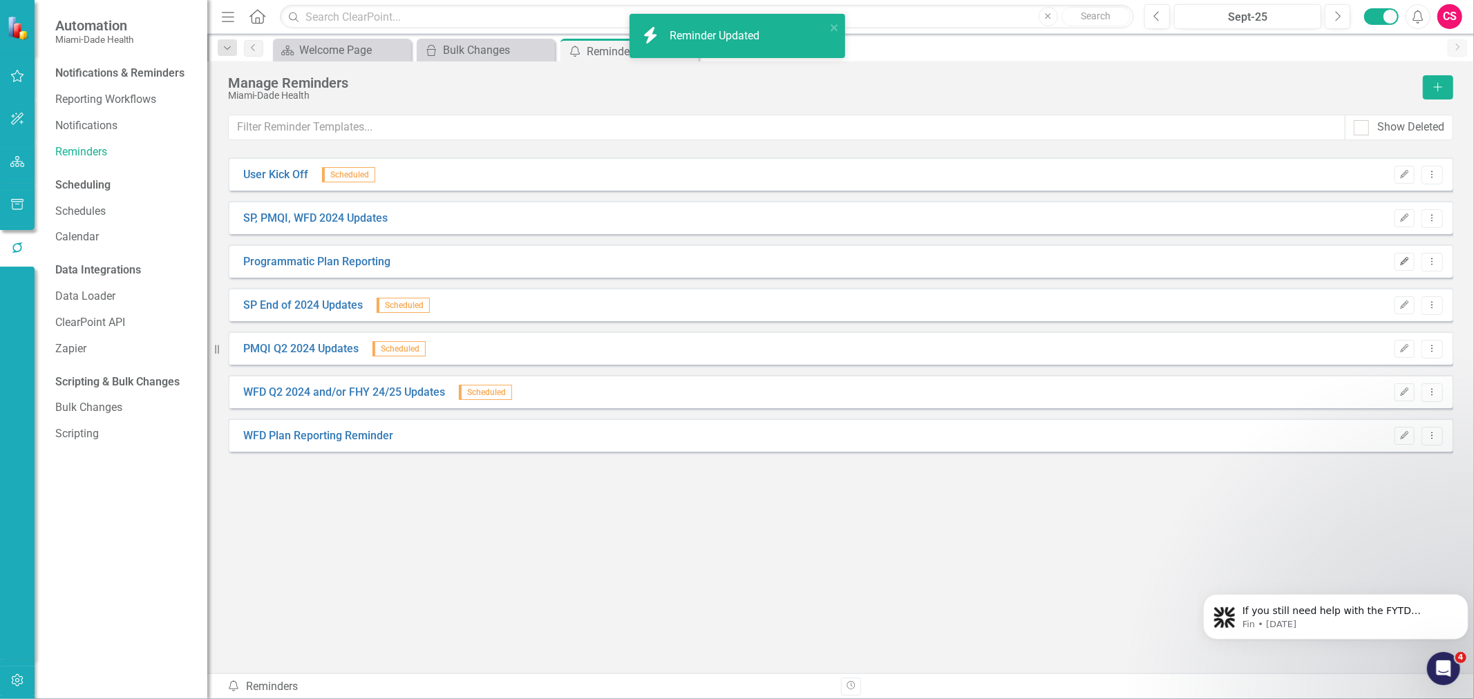
click at [1399, 268] on button "Edit" at bounding box center [1404, 262] width 20 height 18
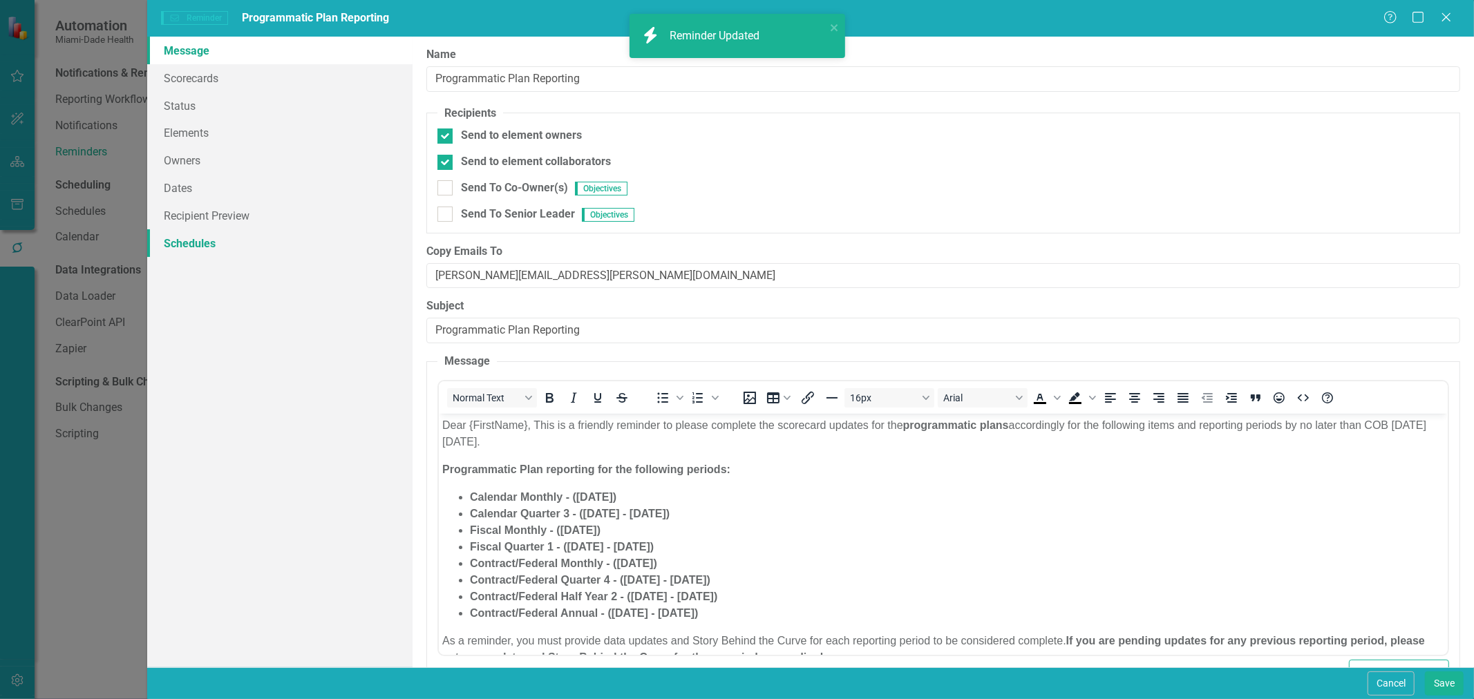
click at [221, 245] on link "Schedules" at bounding box center [279, 243] width 265 height 28
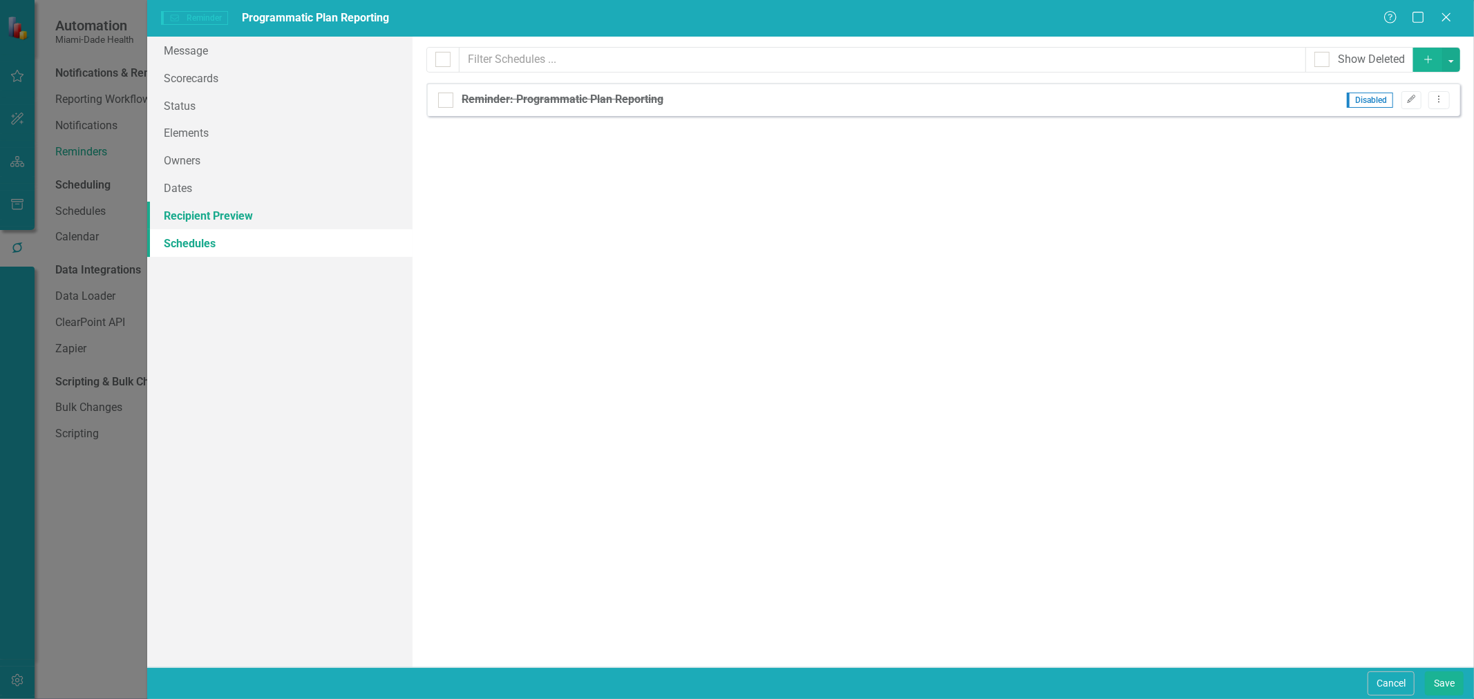
click at [227, 213] on link "Recipient Preview" at bounding box center [279, 216] width 265 height 28
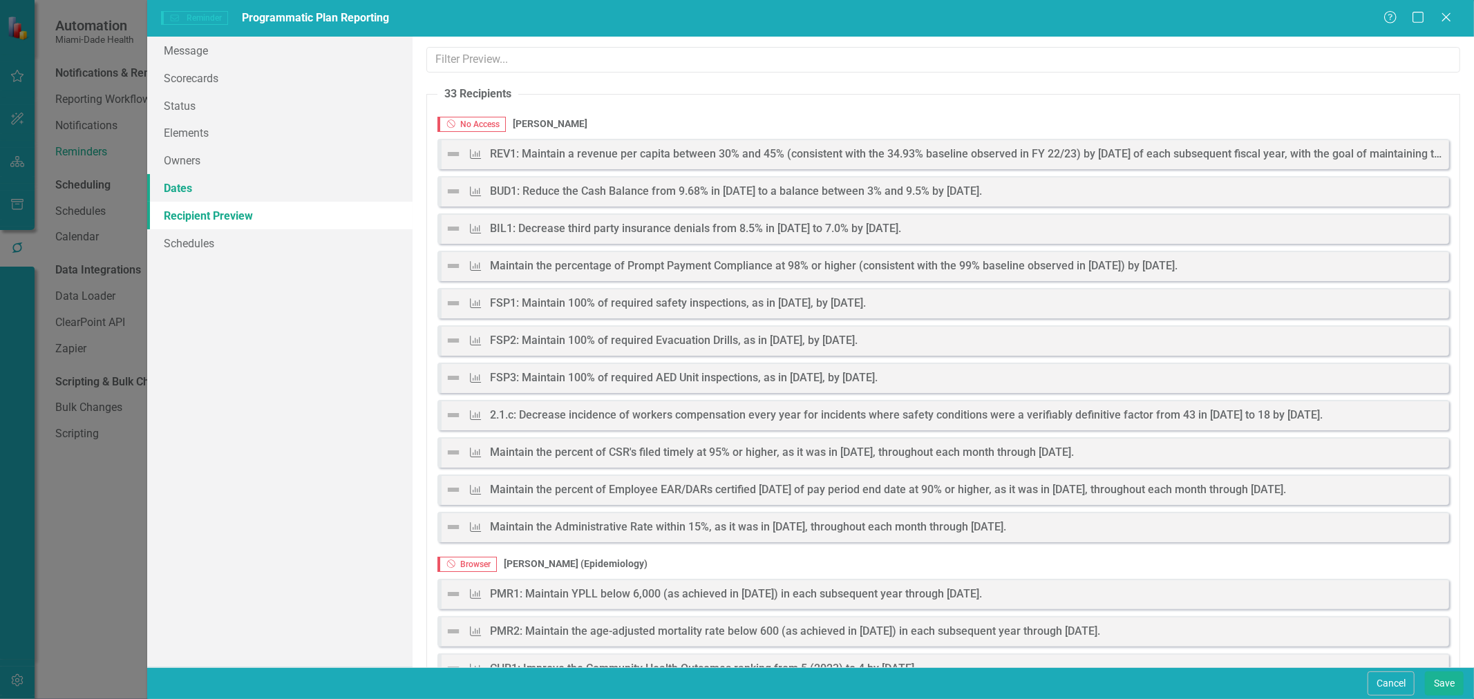
click at [229, 189] on link "Dates" at bounding box center [279, 188] width 265 height 28
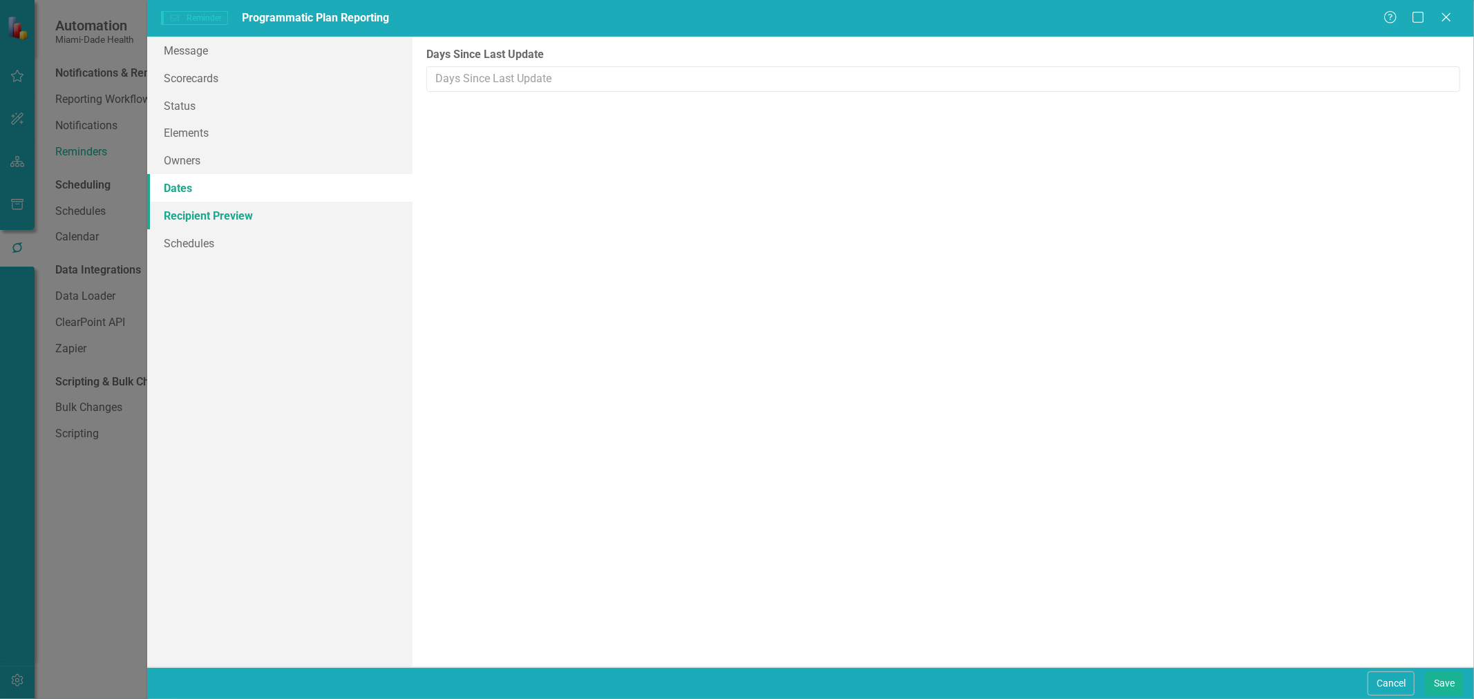
click at [225, 216] on link "Recipient Preview" at bounding box center [279, 216] width 265 height 28
